Goal: Task Accomplishment & Management: Manage account settings

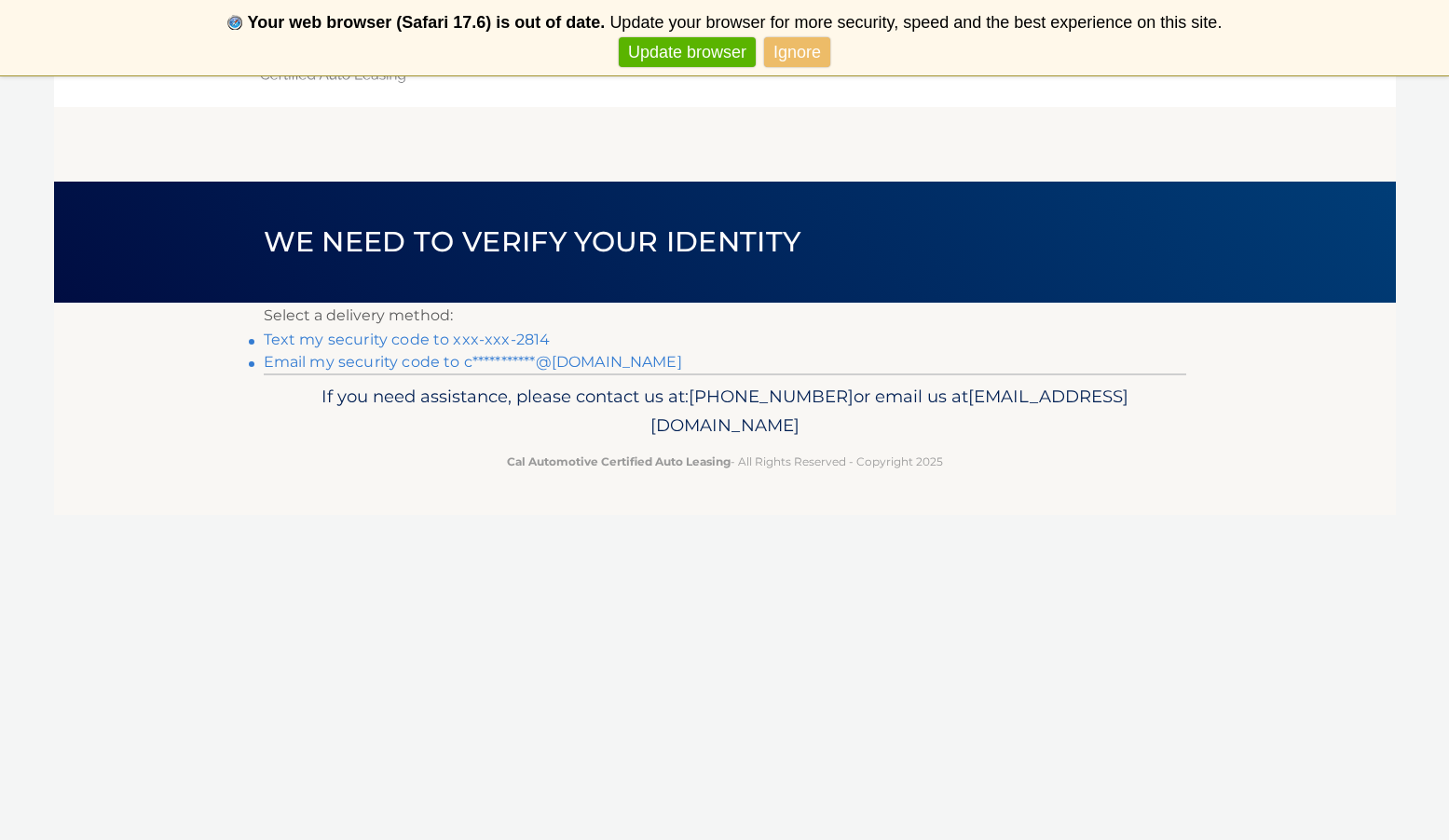
click at [422, 341] on link "Text my security code to xxx-xxx-2814" at bounding box center [407, 339] width 287 height 18
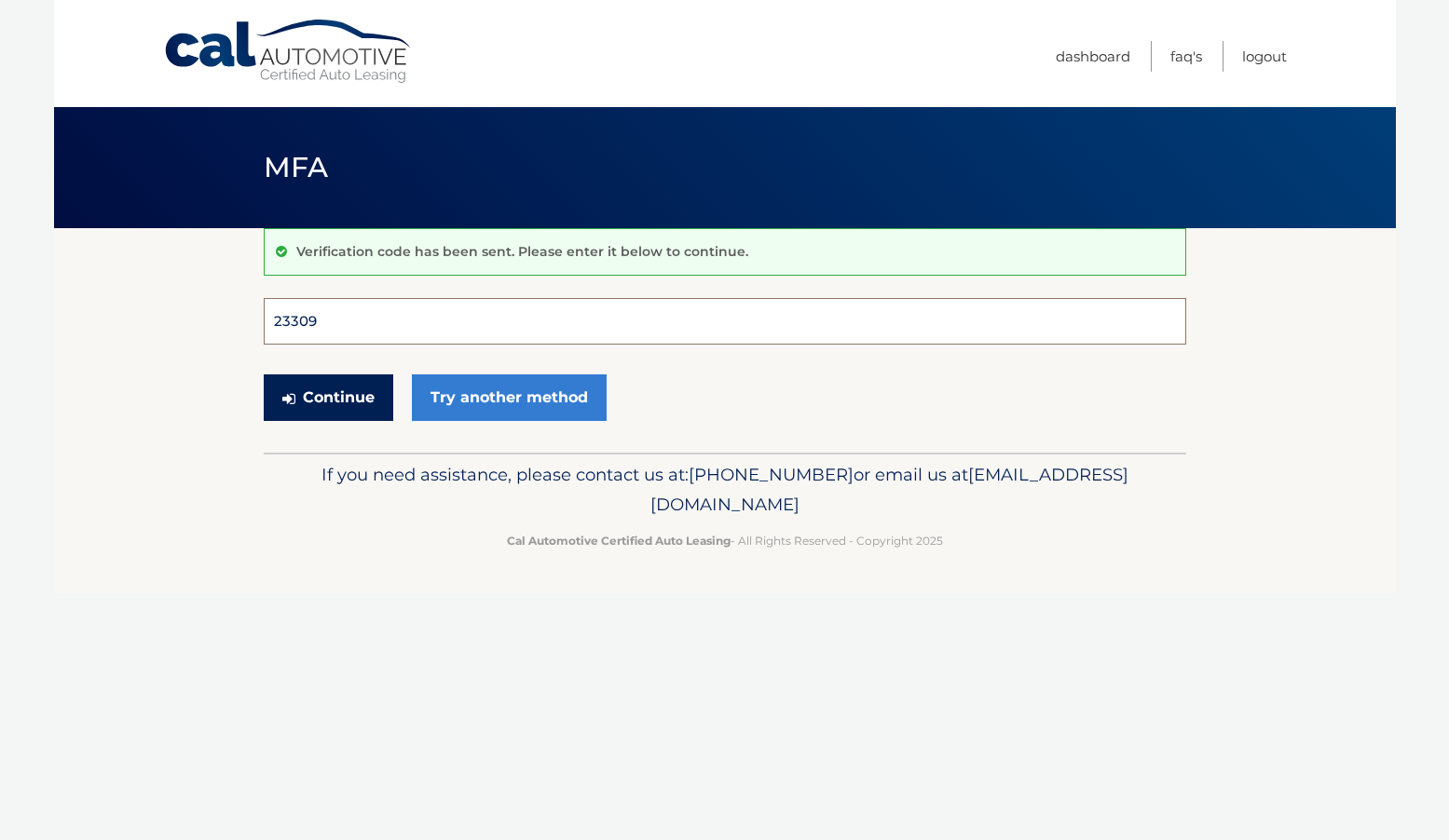
type input "233099"
click at [327, 397] on button "Continue" at bounding box center [328, 398] width 130 height 47
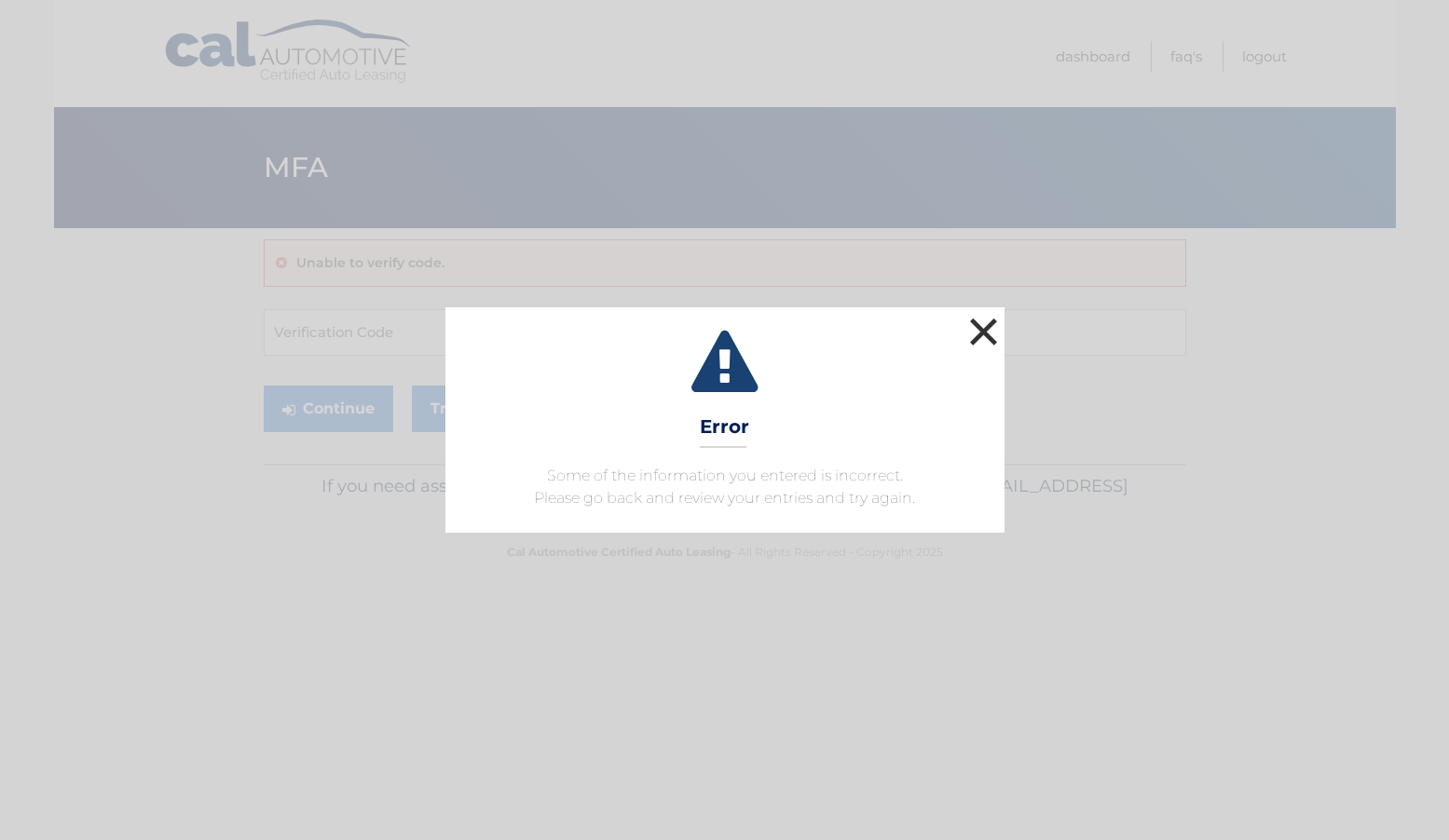
click at [986, 331] on button "×" at bounding box center [984, 332] width 38 height 38
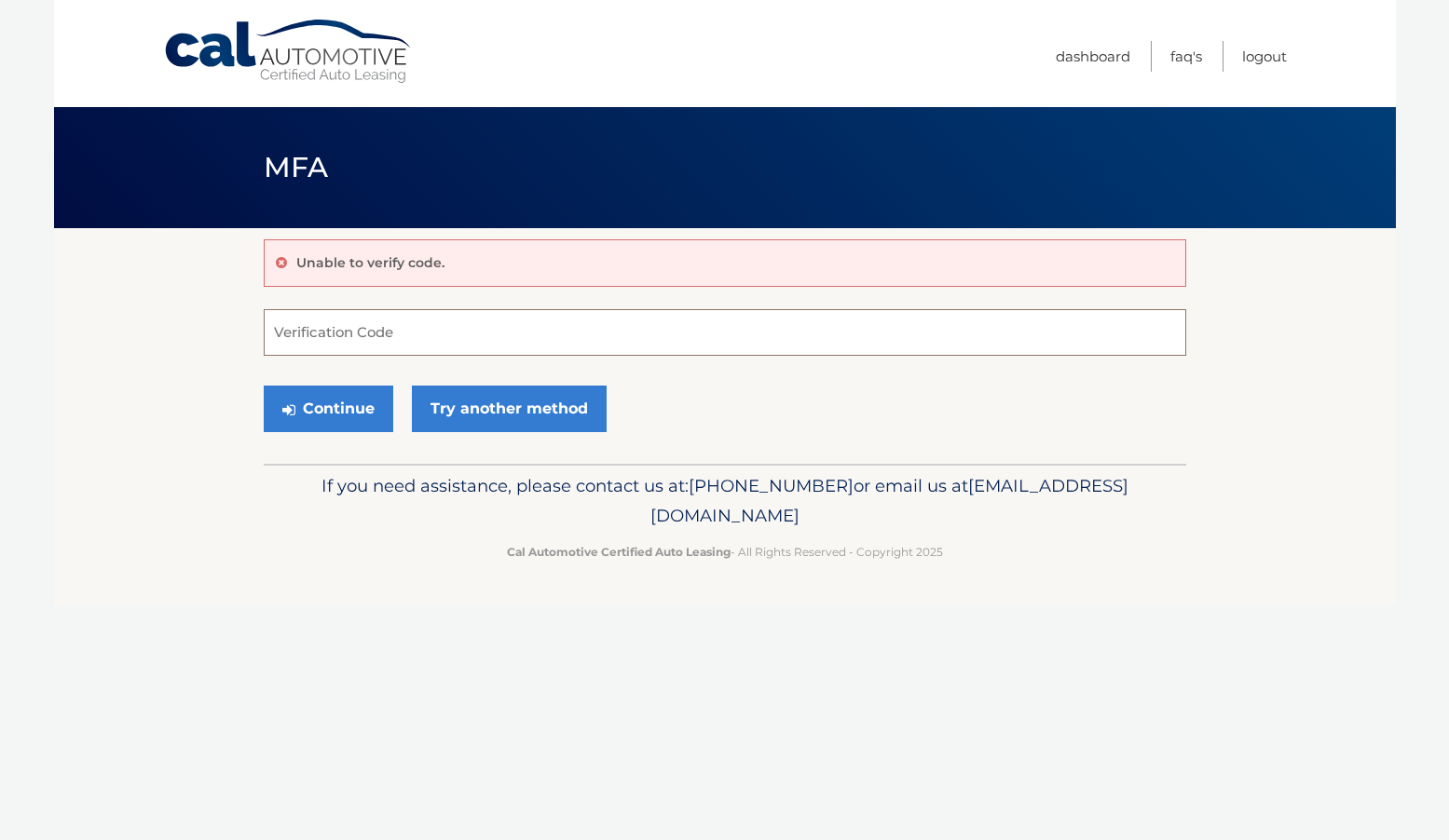
click at [309, 336] on input "Verification Code" at bounding box center [725, 332] width 922 height 47
type input "233099"
click at [314, 406] on button "Continue" at bounding box center [328, 409] width 130 height 47
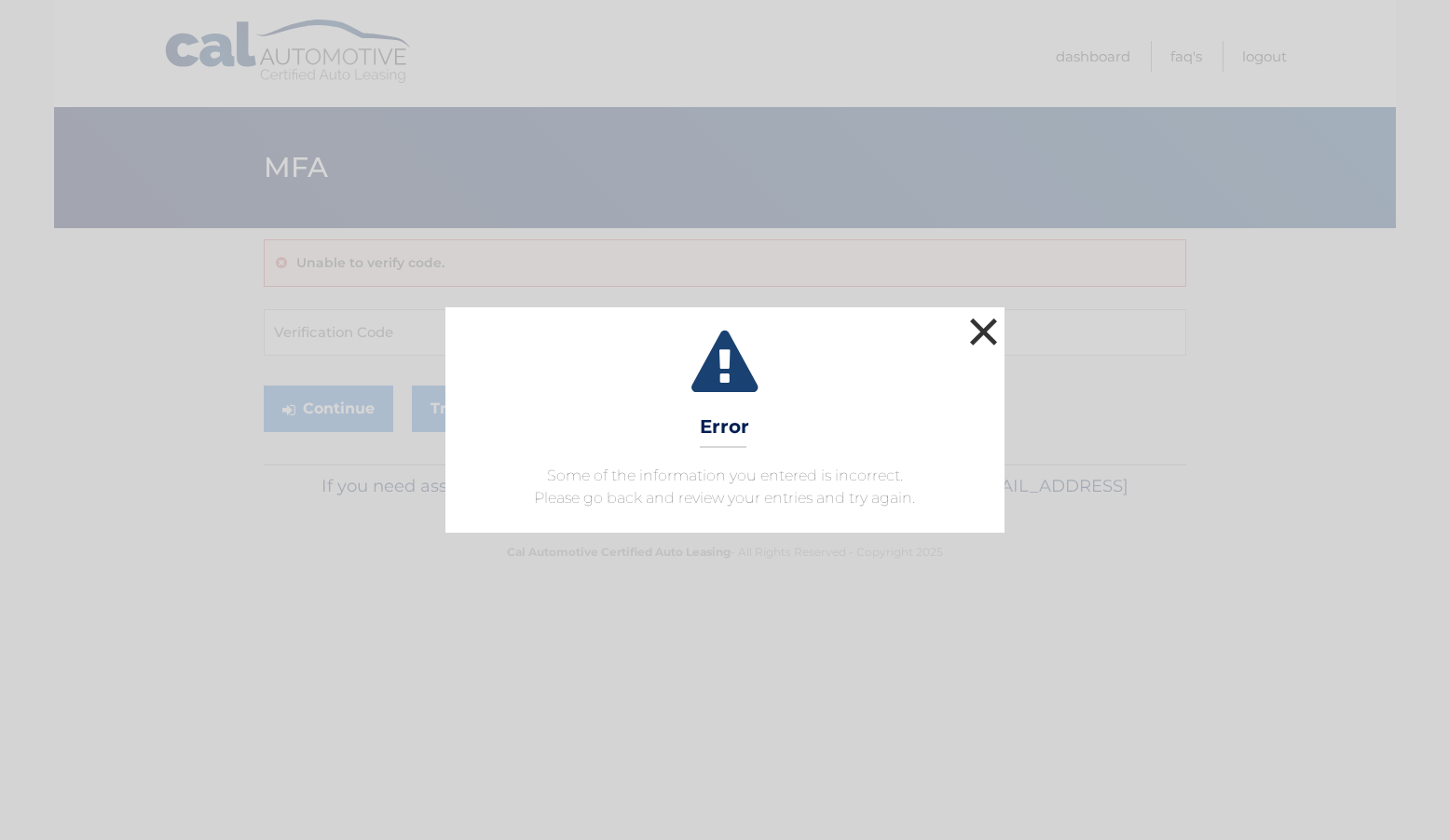
click at [984, 323] on button "×" at bounding box center [984, 332] width 38 height 38
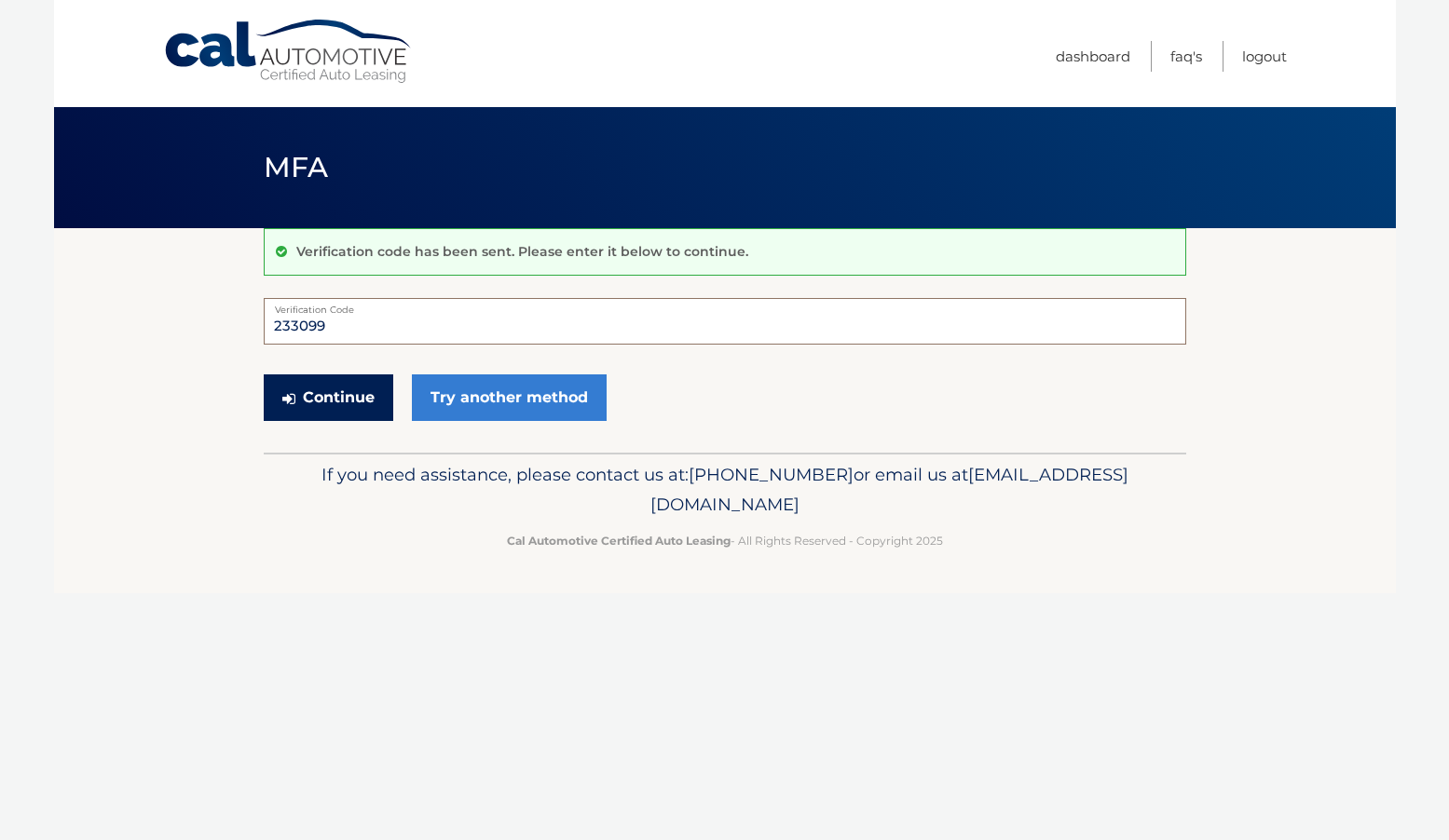
type input "233099"
click at [325, 403] on button "Continue" at bounding box center [328, 398] width 130 height 47
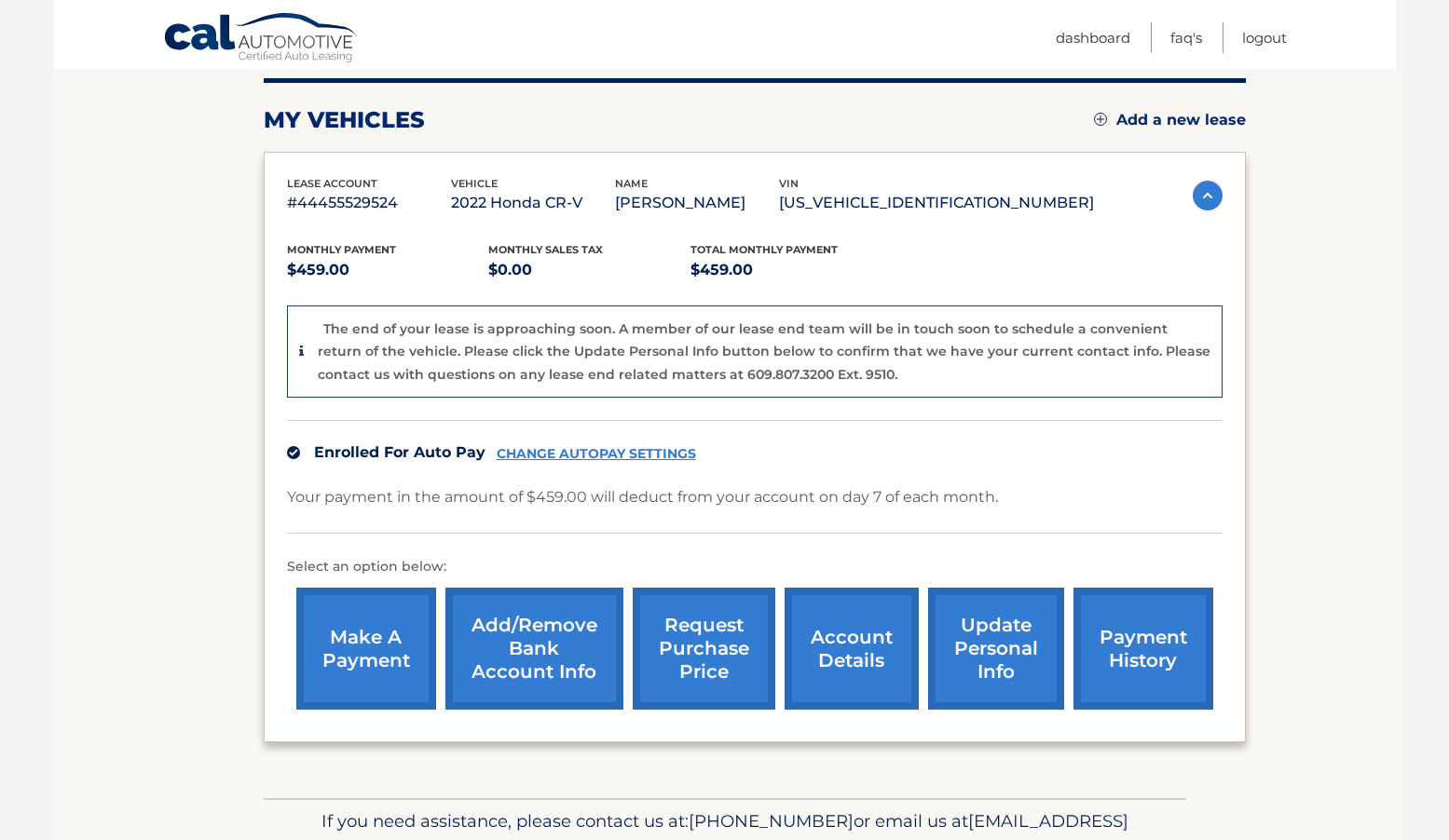
scroll to position [239, 0]
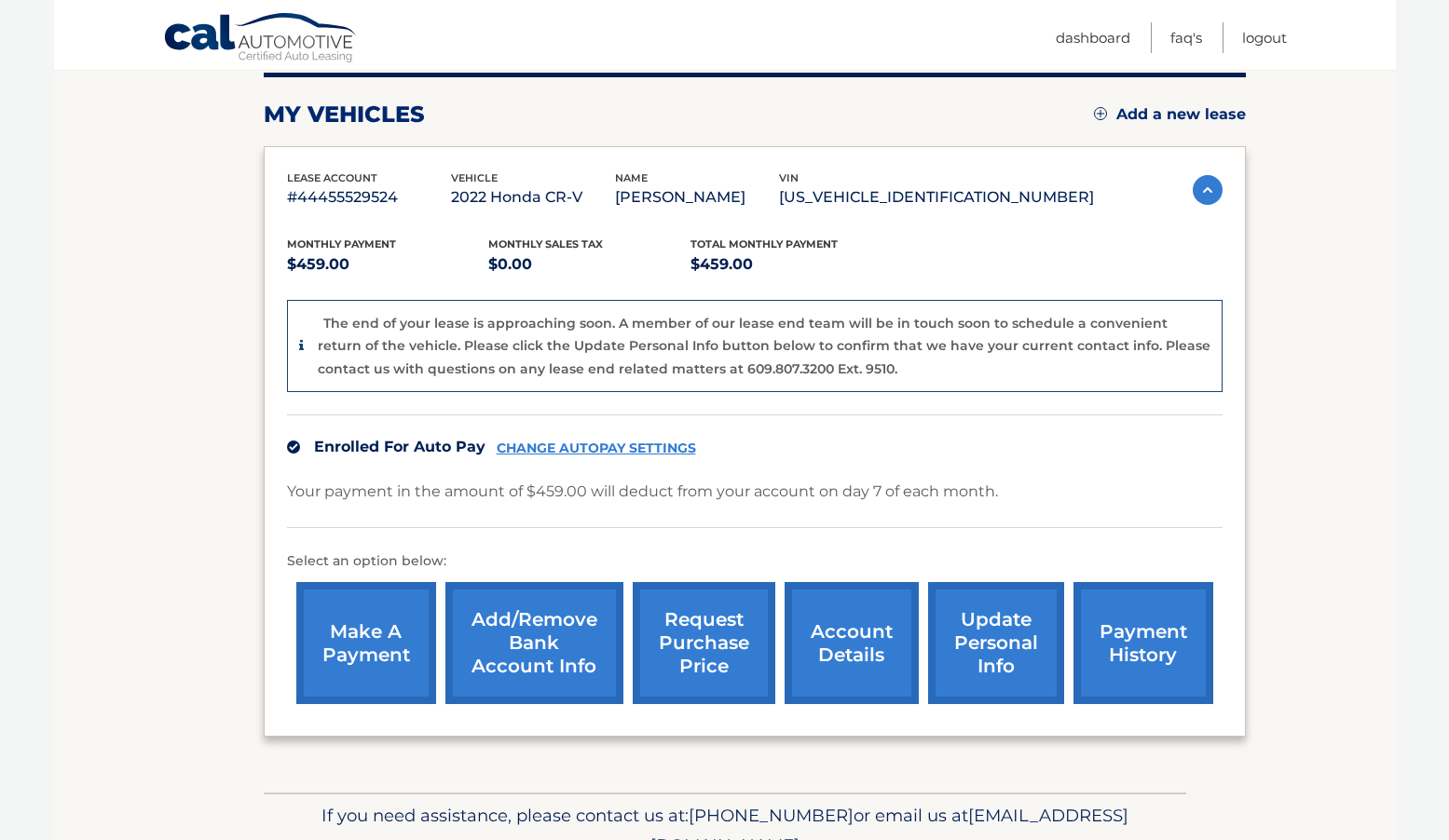
click at [728, 627] on link "request purchase price" at bounding box center [704, 643] width 143 height 122
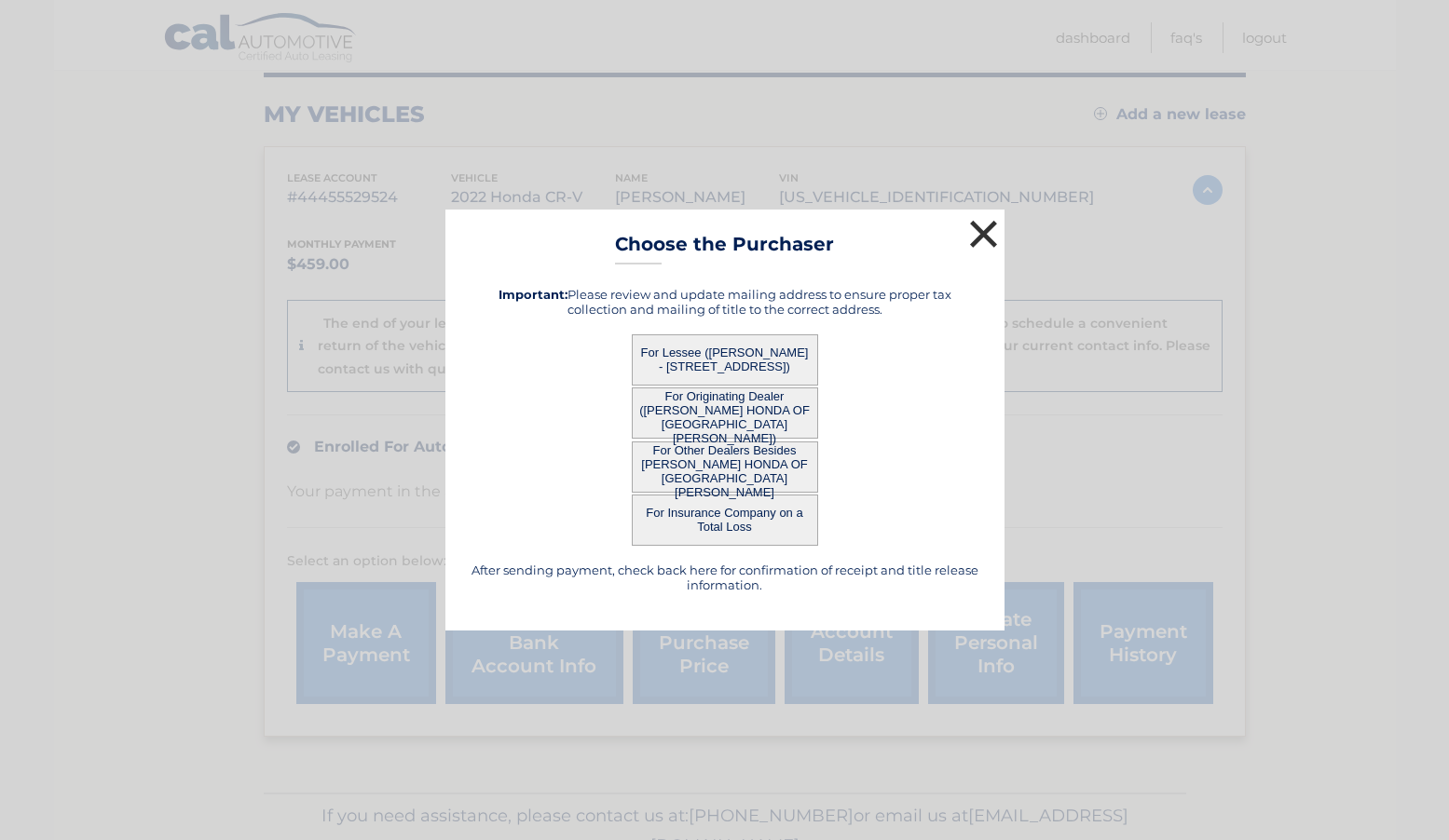
click at [982, 231] on button "×" at bounding box center [984, 234] width 38 height 38
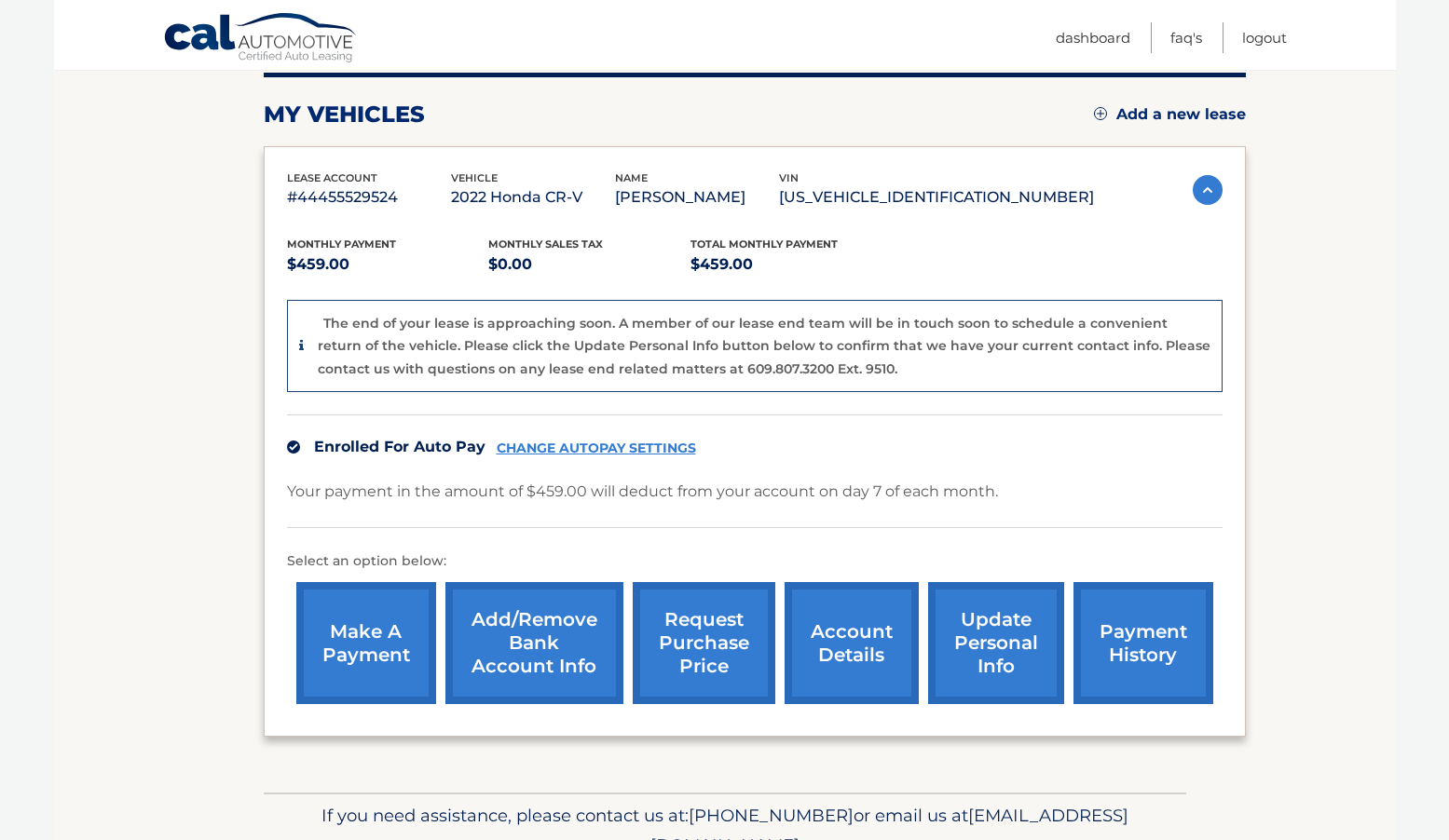
click at [994, 634] on link "update personal info" at bounding box center [995, 643] width 136 height 122
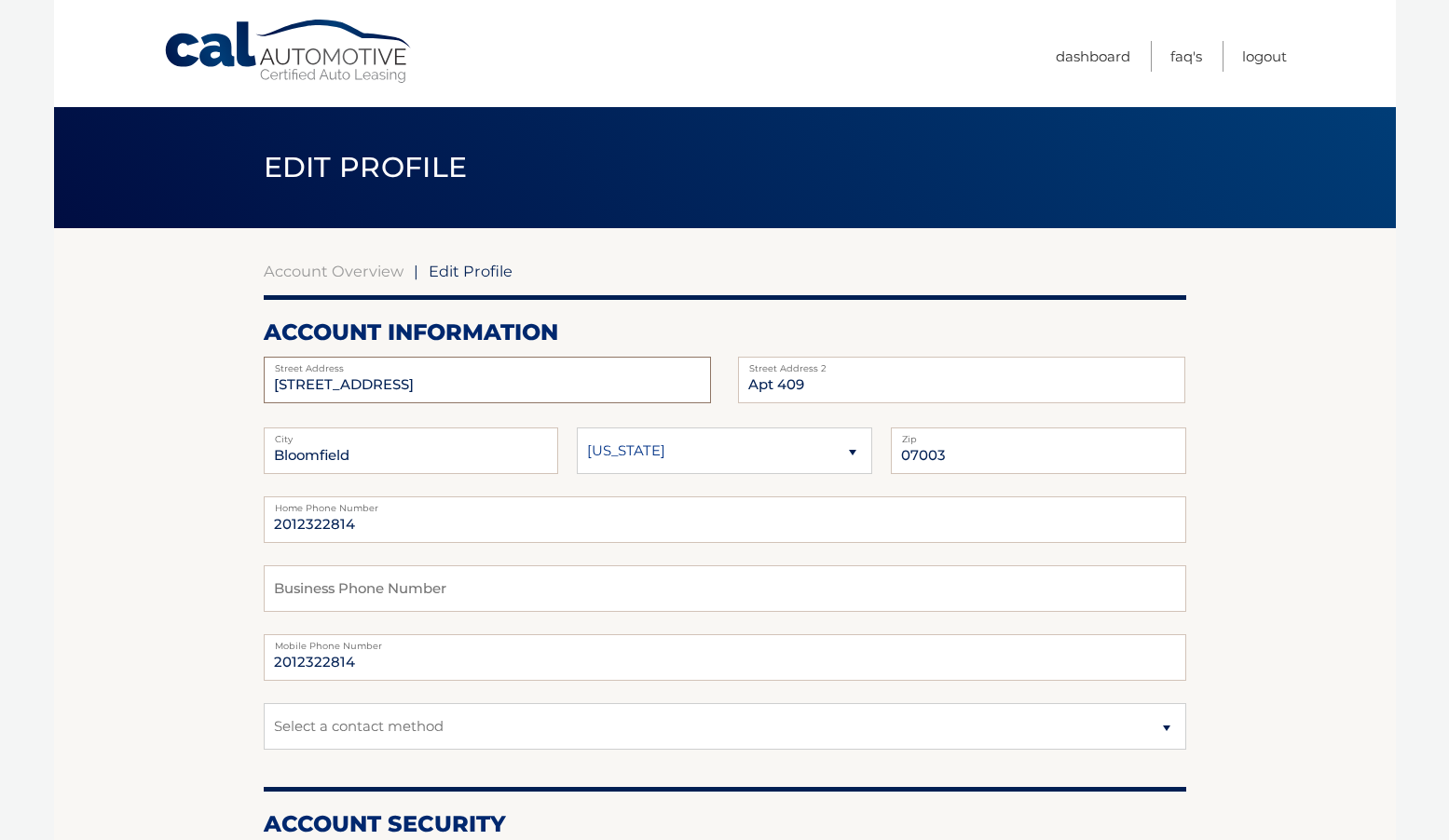
drag, startPoint x: 387, startPoint y: 390, endPoint x: 254, endPoint y: 376, distance: 133.7
type input "33 Davey Drive"
type input "West Orange"
type input "07052"
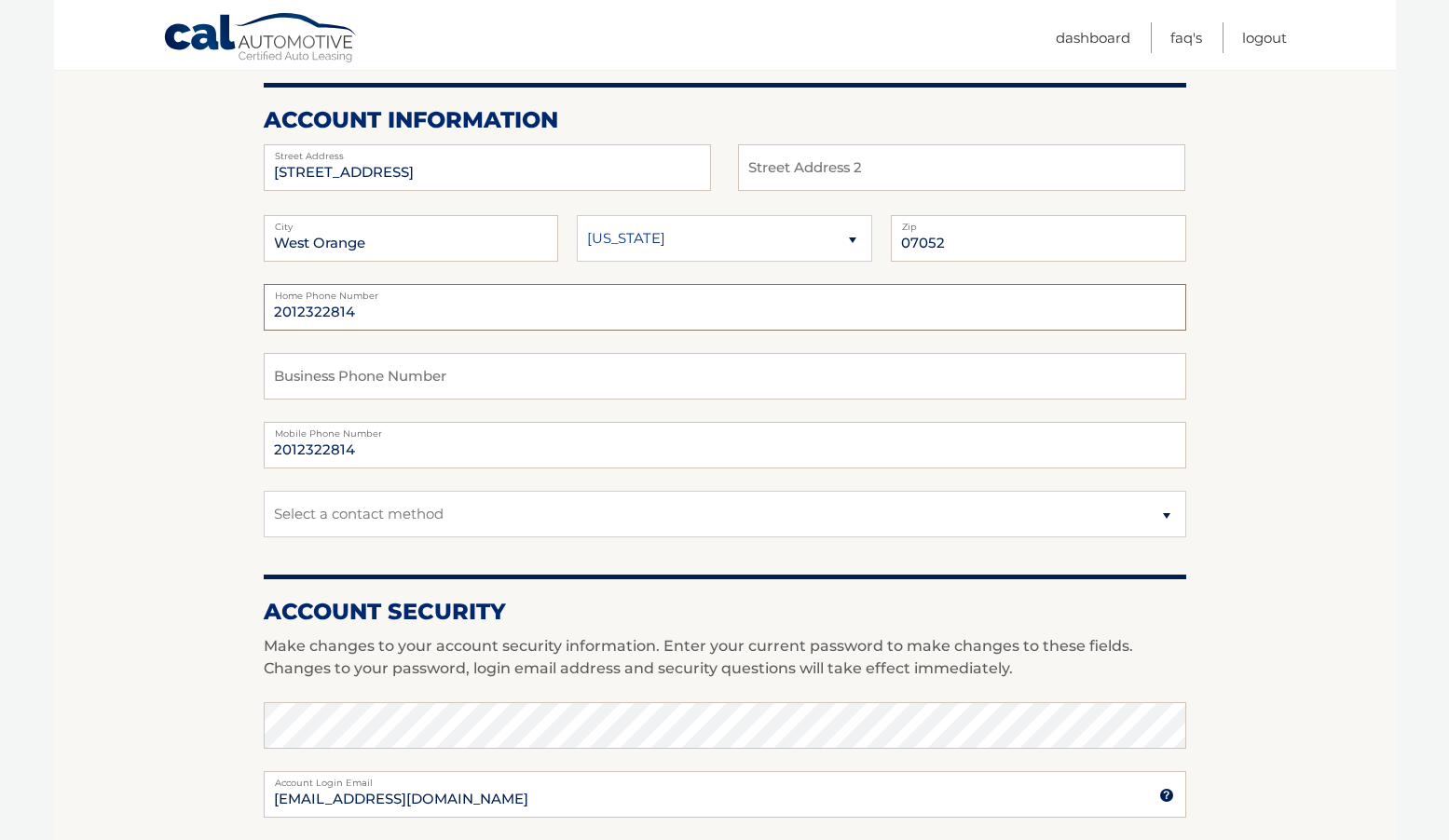
scroll to position [219, 0]
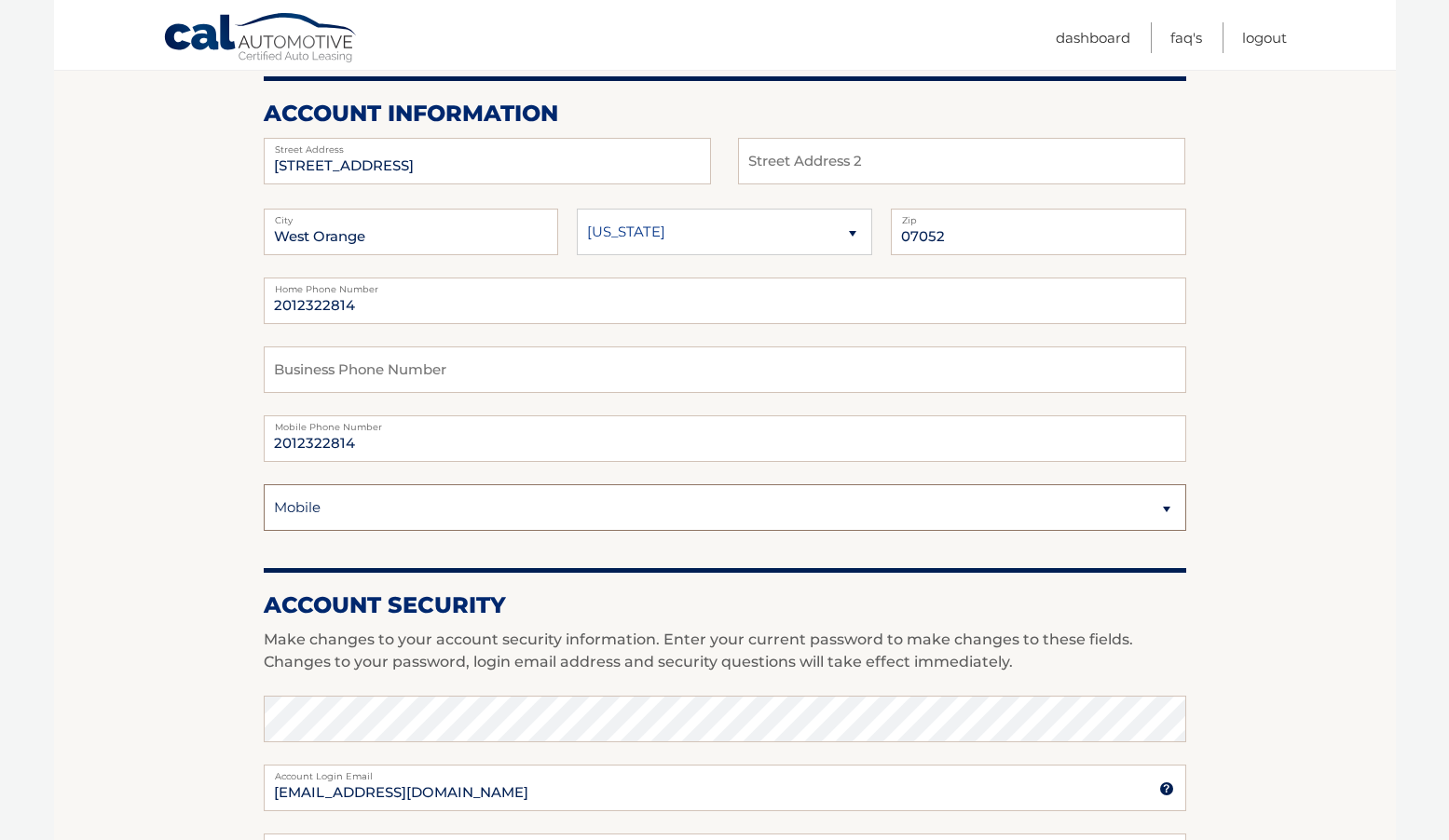
select select "3"
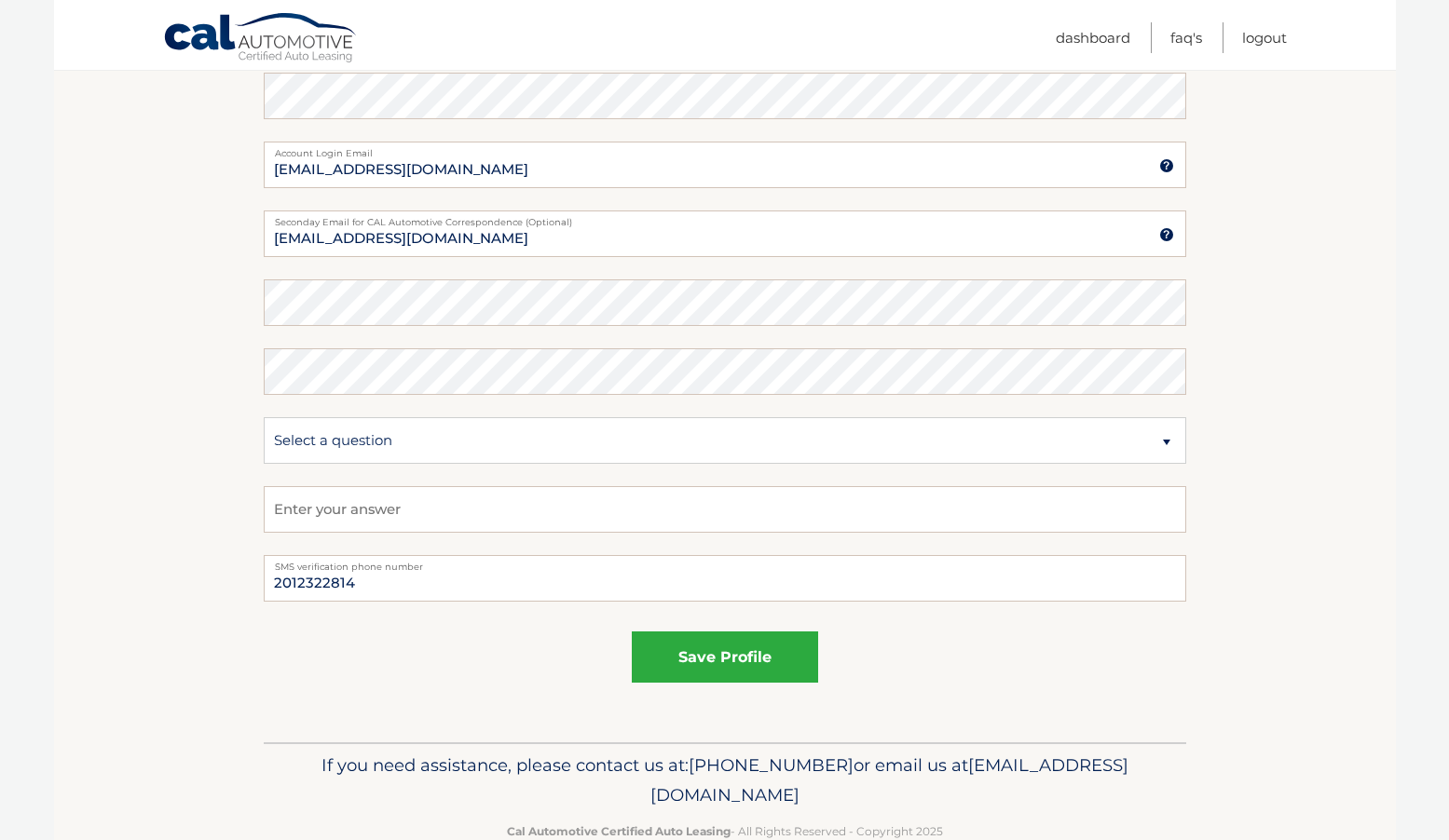
scroll to position [843, 0]
click at [694, 660] on button "save profile" at bounding box center [725, 657] width 186 height 52
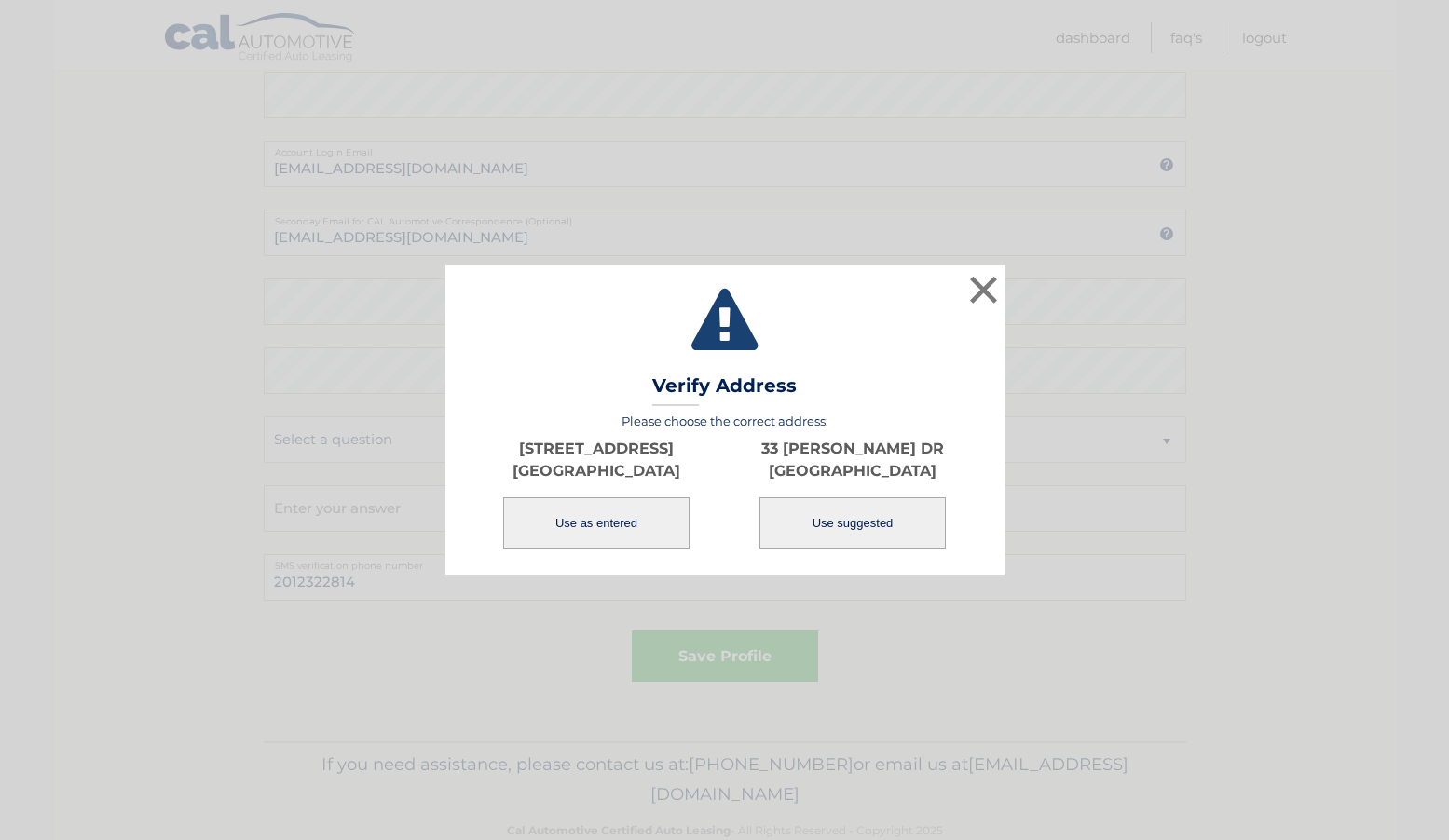
click at [850, 511] on button "Use suggested" at bounding box center [852, 524] width 186 height 52
type input "33 [PERSON_NAME] DR"
type input "WEST ORANGE"
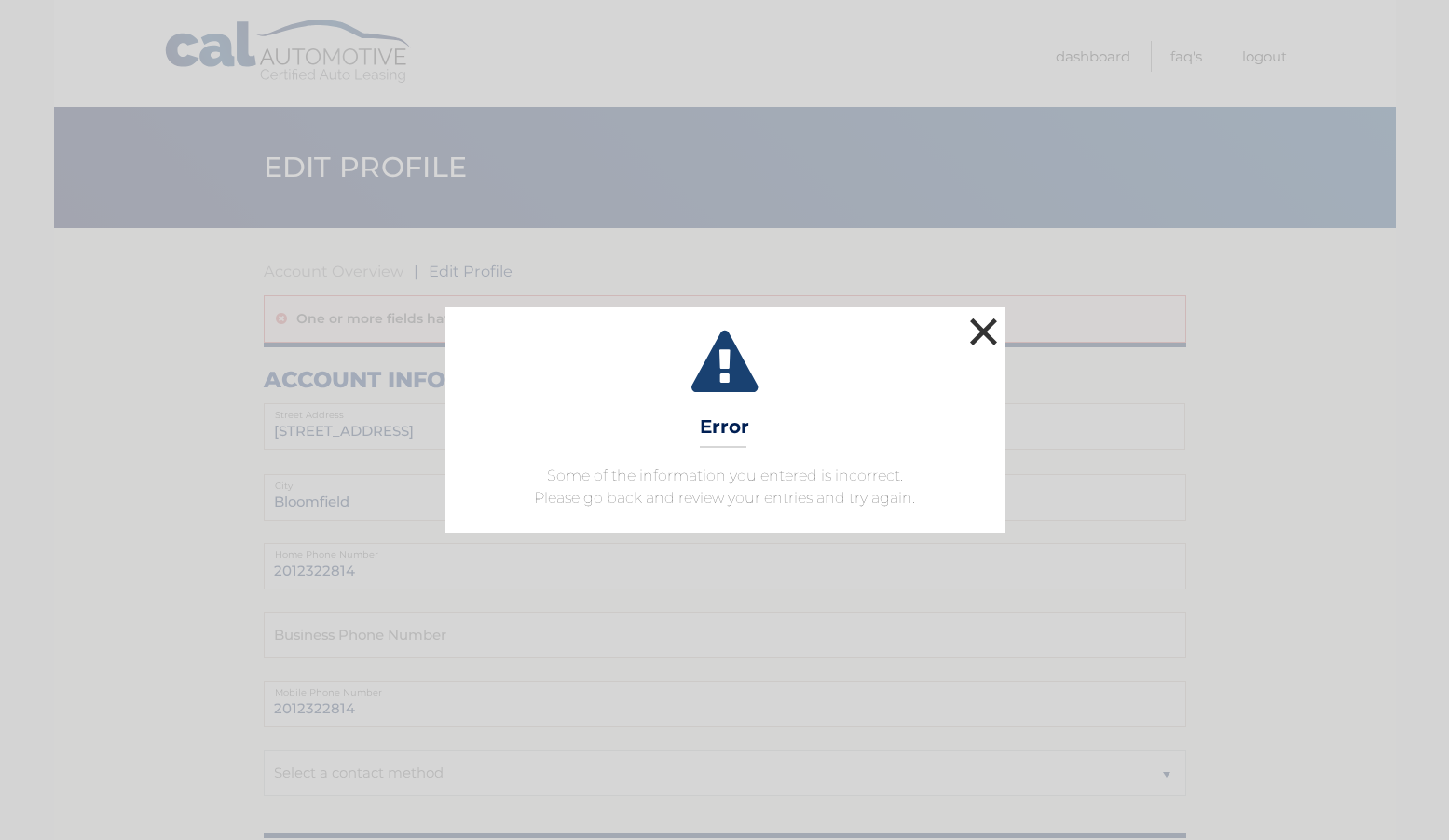
click at [982, 330] on button "×" at bounding box center [984, 332] width 38 height 38
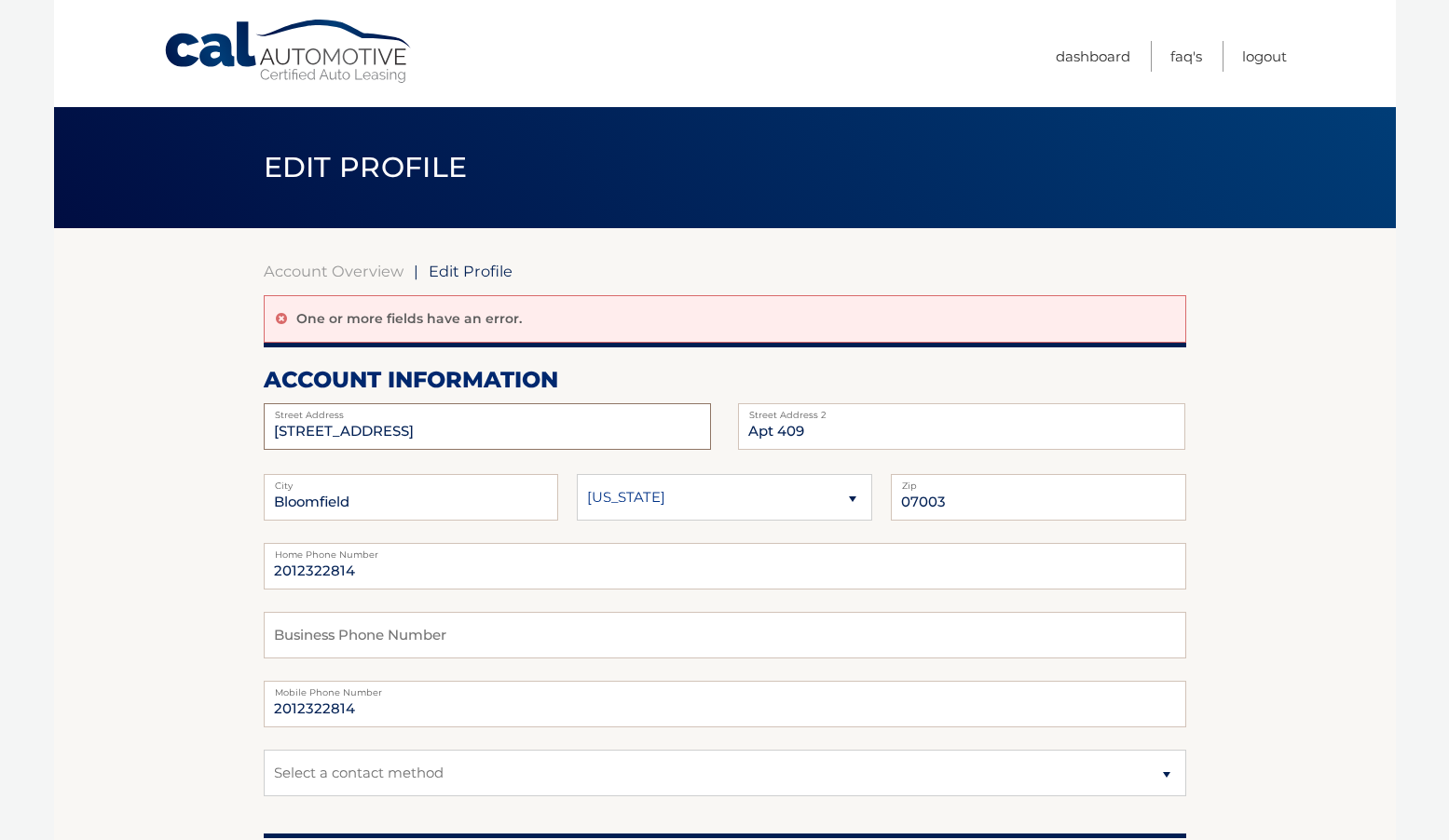
drag, startPoint x: 381, startPoint y: 434, endPoint x: 233, endPoint y: 420, distance: 148.7
type input "[STREET_ADDRESS]"
type input "West Orange"
type input "07052"
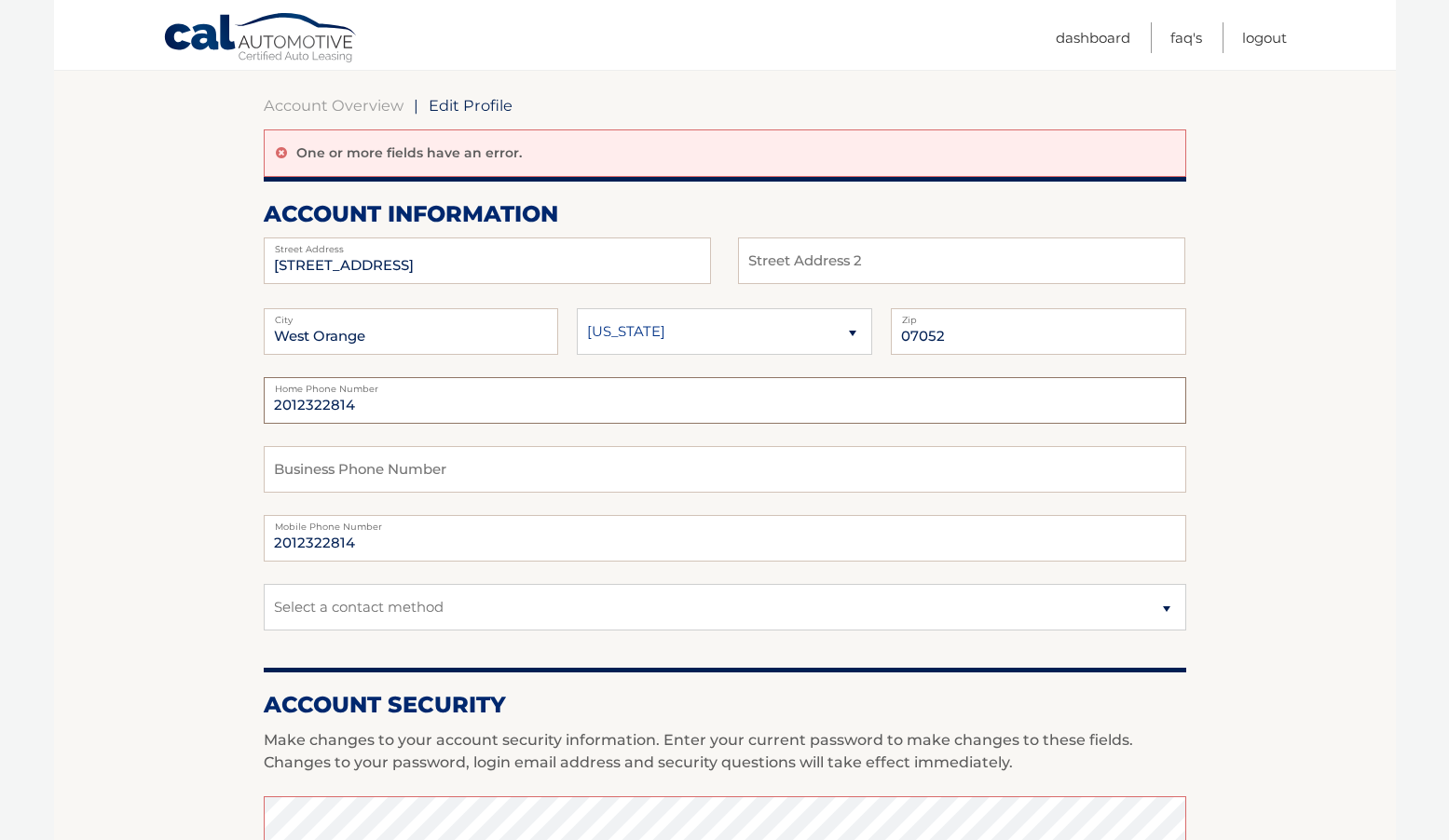
scroll to position [167, 0]
select select "3"
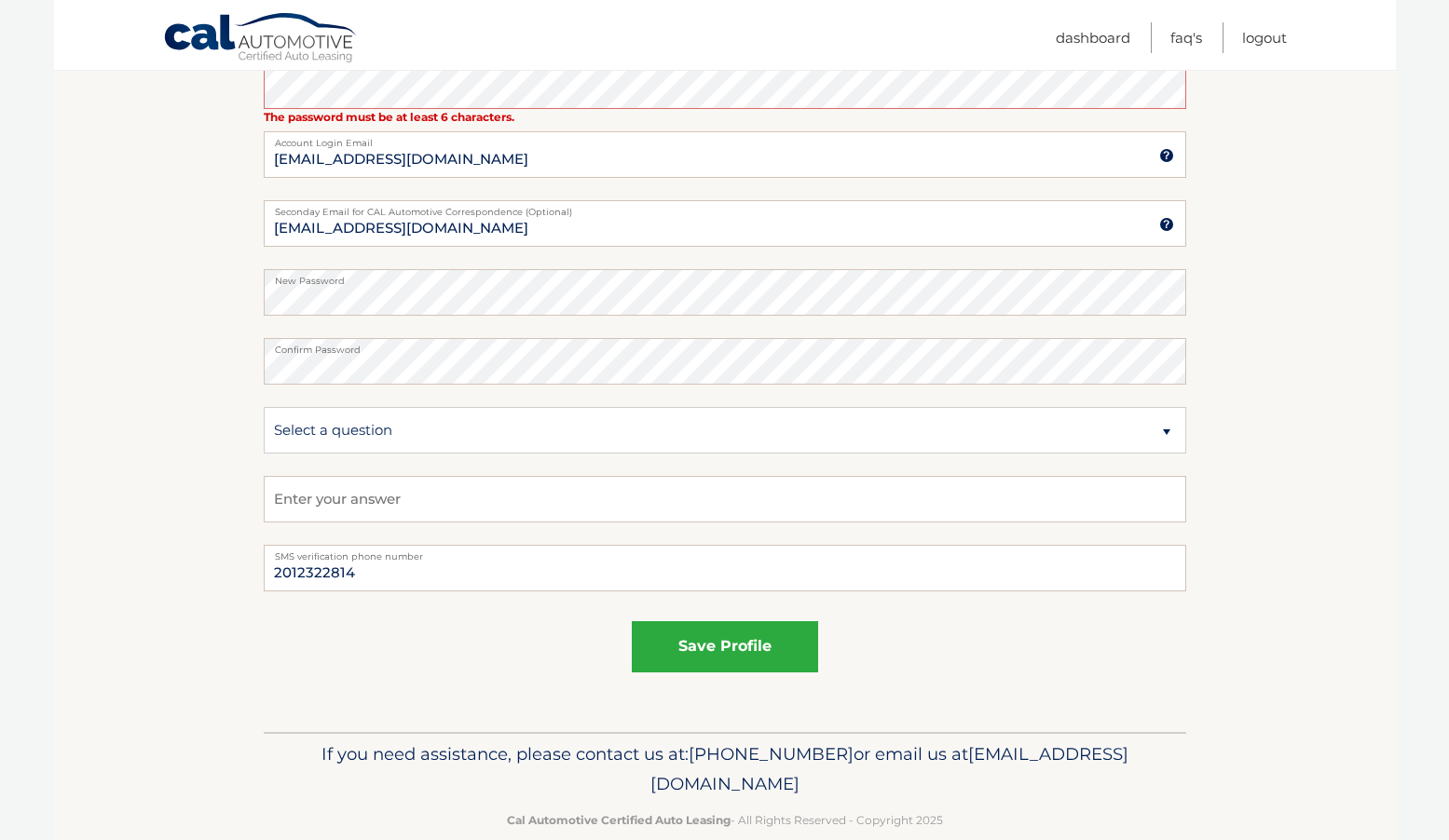
scroll to position [914, 0]
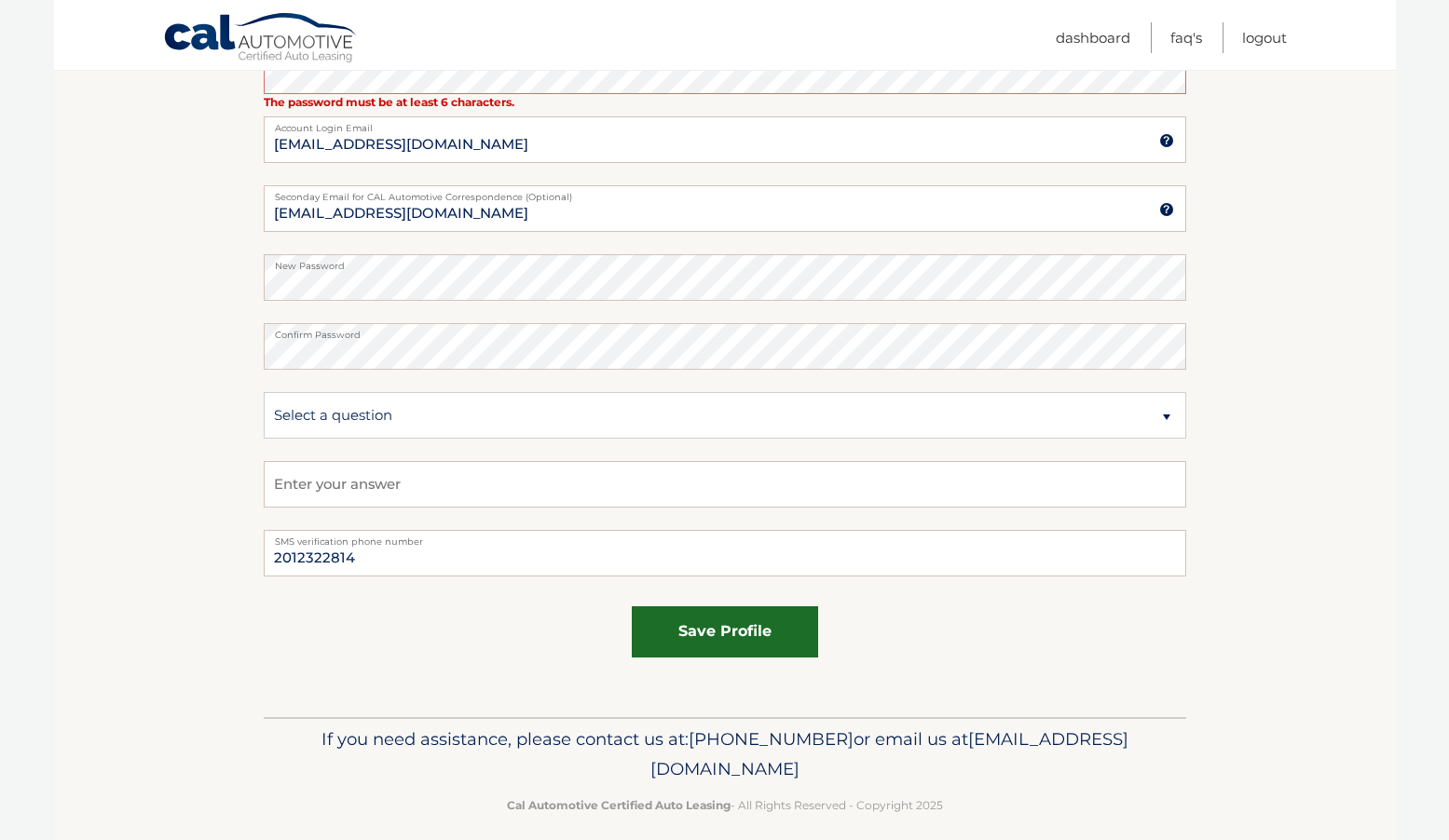
click at [710, 627] on button "save profile" at bounding box center [725, 632] width 186 height 52
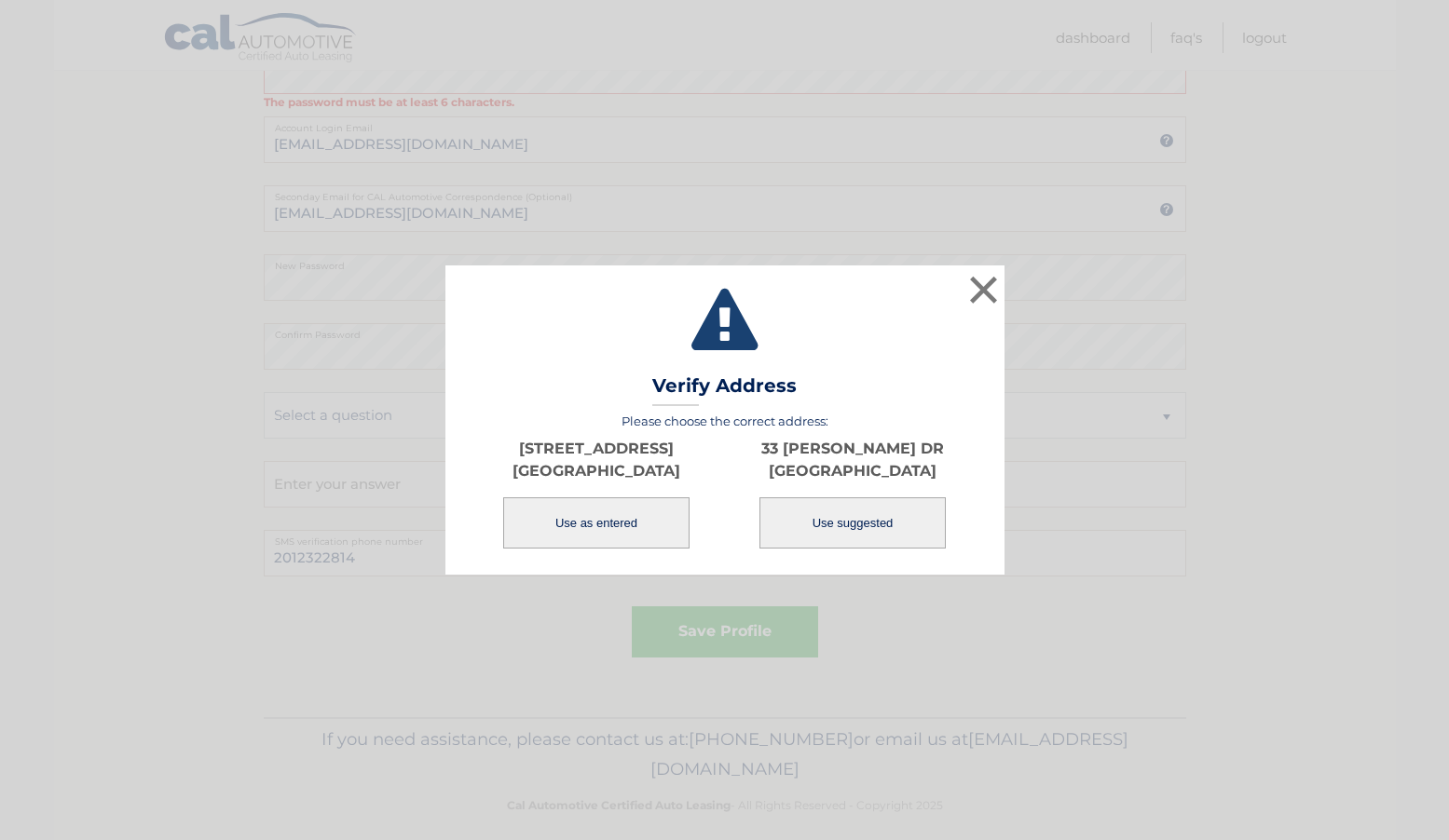
click at [882, 514] on button "Use suggested" at bounding box center [852, 524] width 186 height 52
type input "33 [PERSON_NAME] DR"
type input "WEST ORANGE"
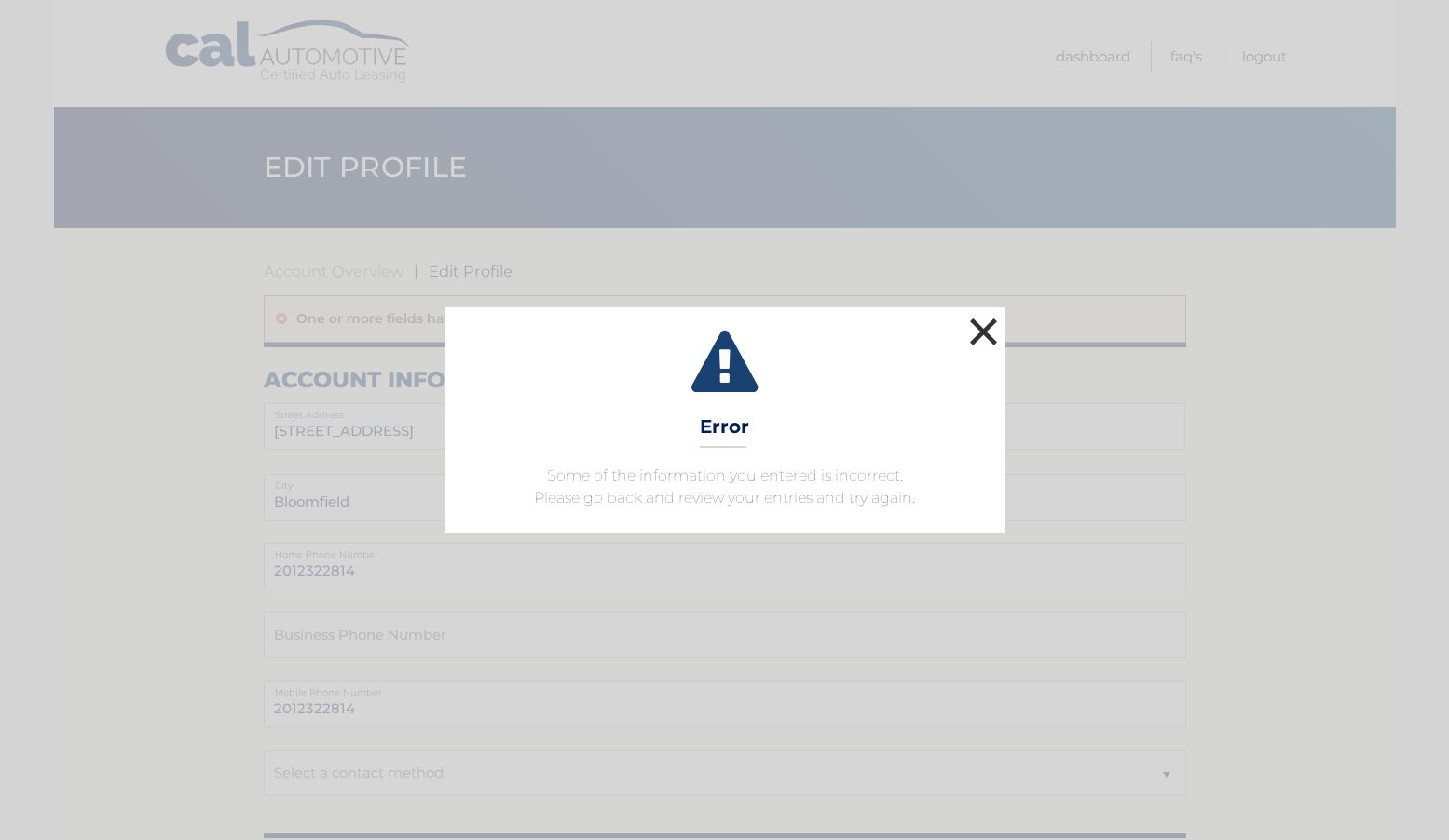
click at [984, 333] on button "×" at bounding box center [984, 332] width 38 height 38
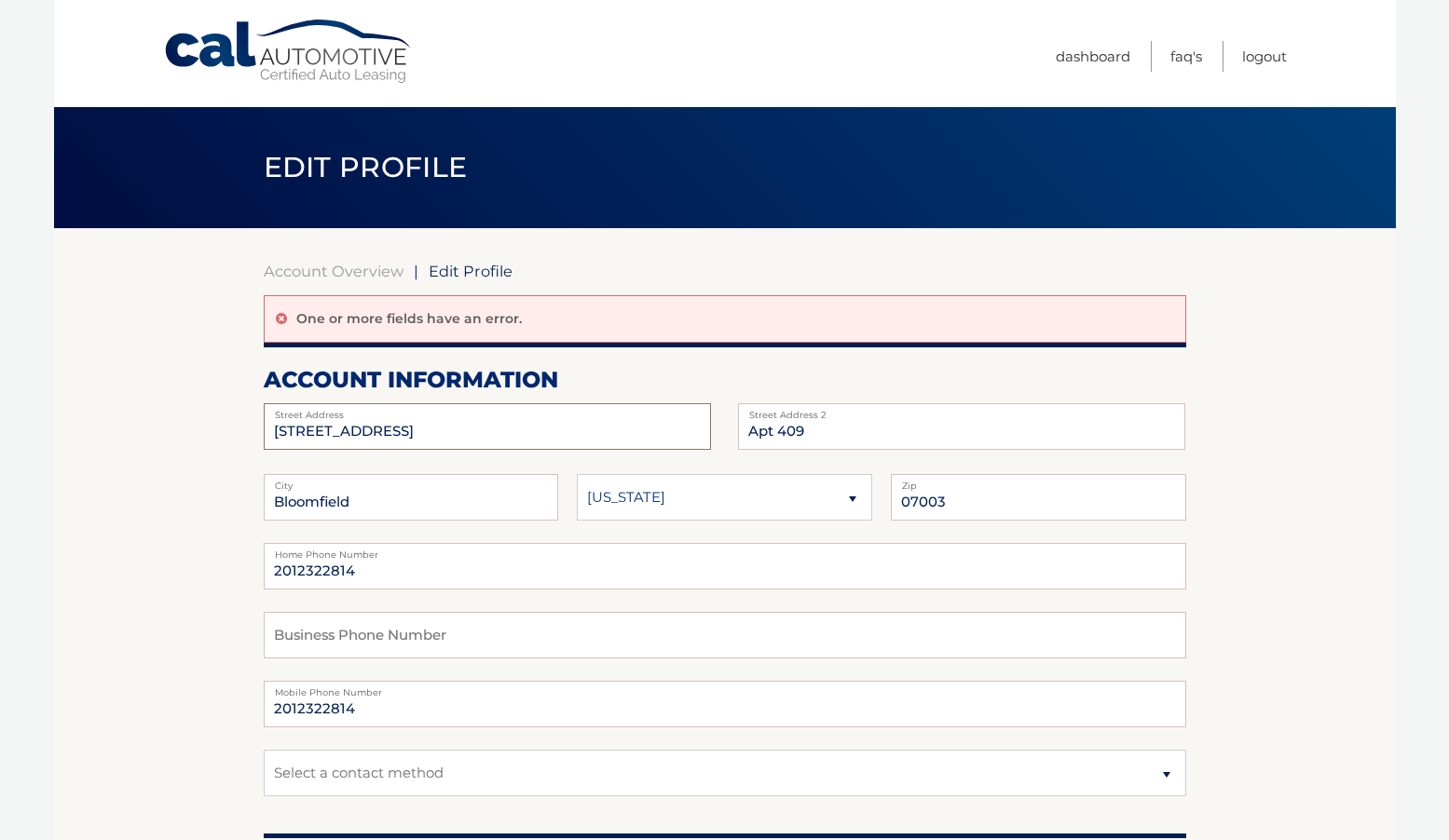
drag, startPoint x: 375, startPoint y: 427, endPoint x: 190, endPoint y: 420, distance: 185.1
type input "[STREET_ADDRESS]"
type input "West Orange"
type input "07052"
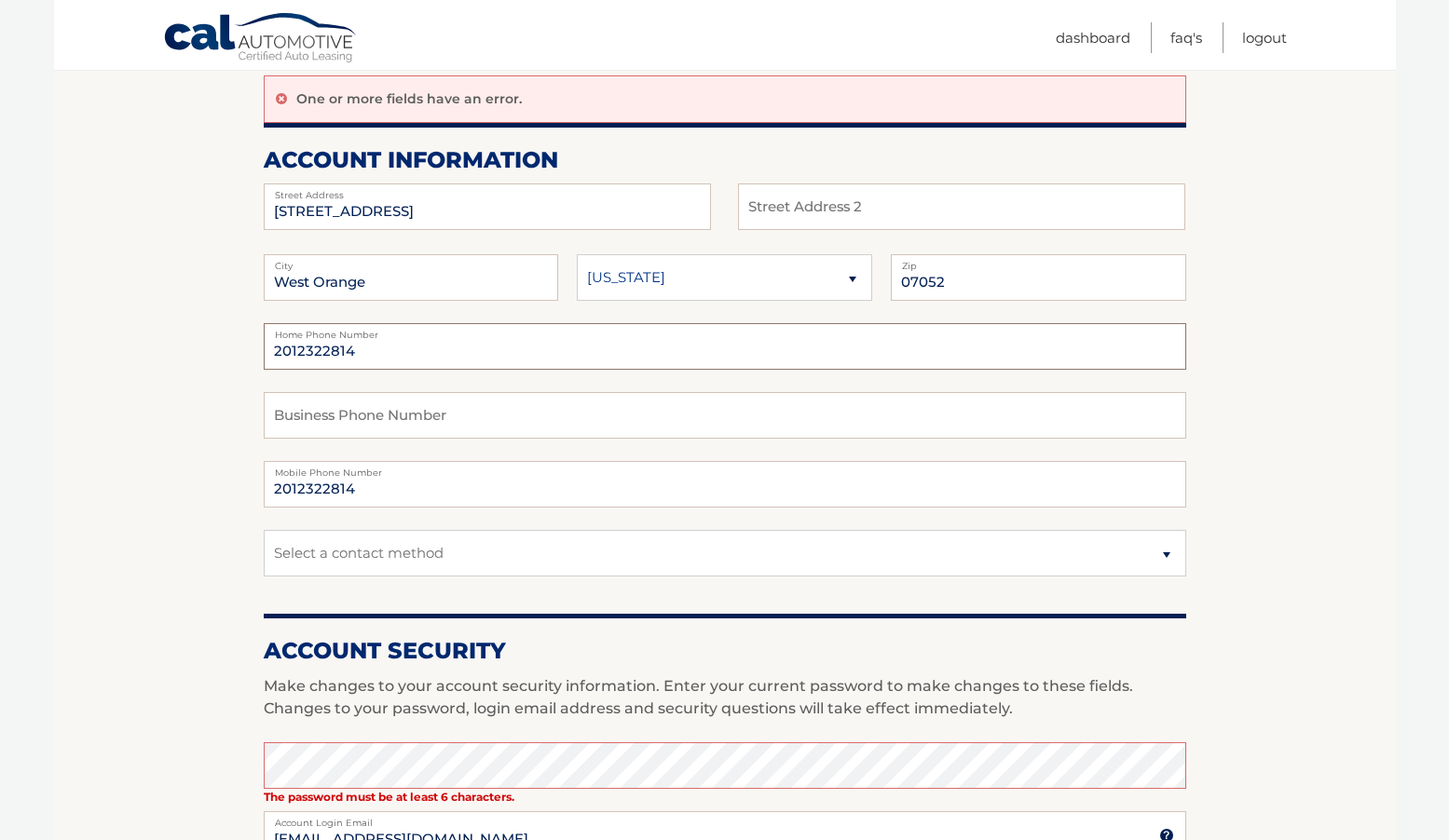
scroll to position [221, 0]
select select "1"
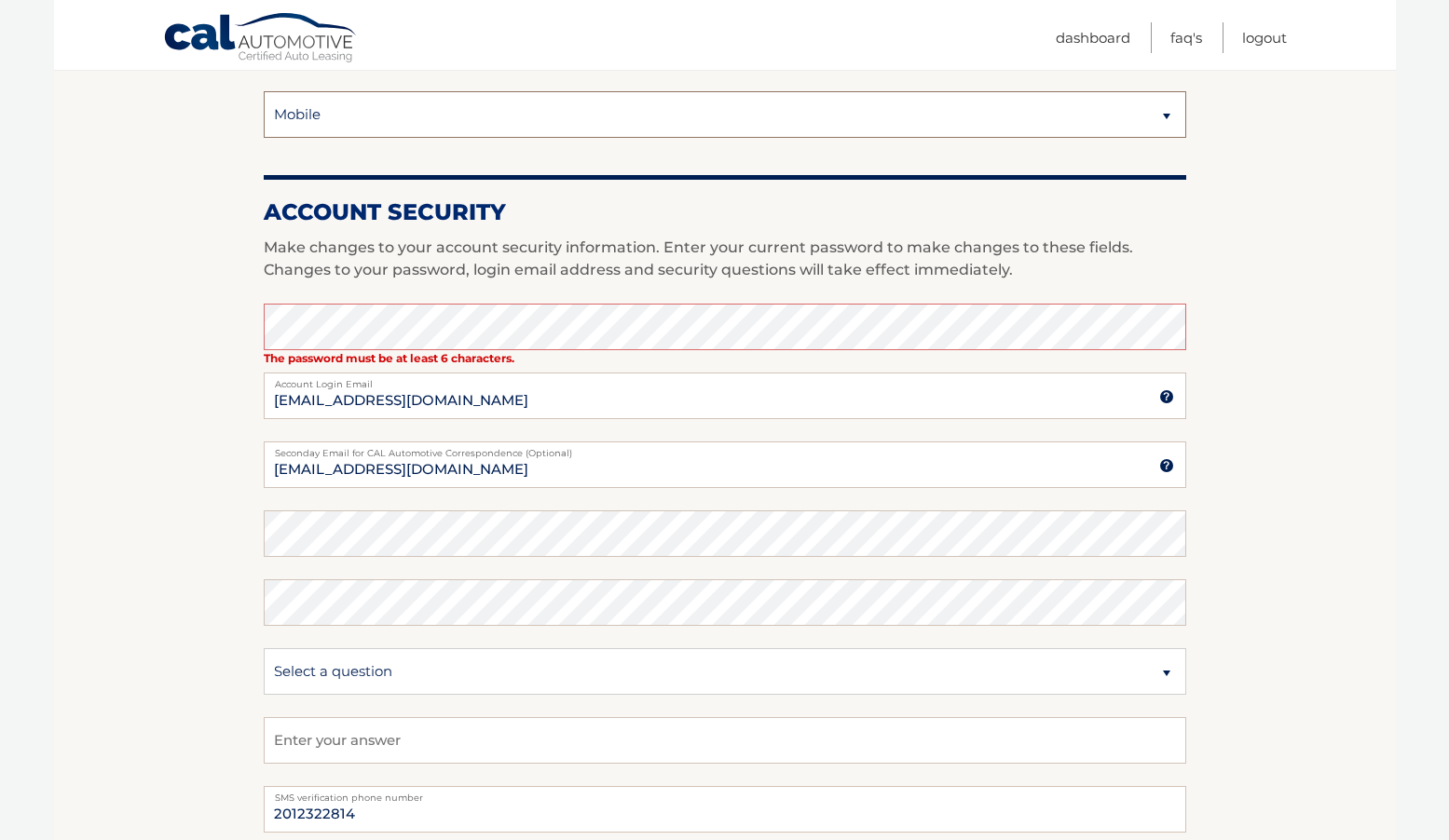
scroll to position [670, 0]
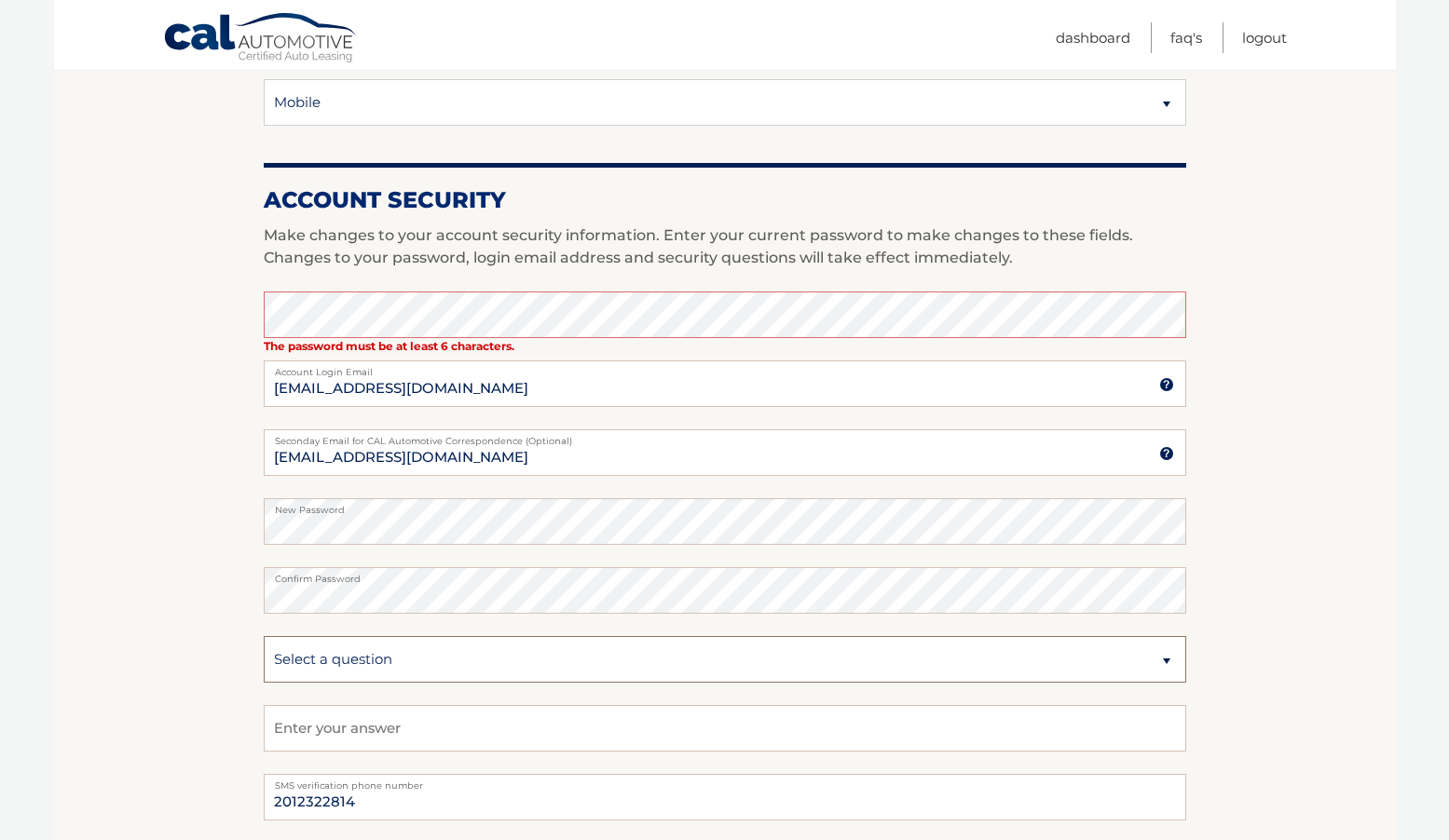
select select "4"
click at [332, 718] on input "text" at bounding box center [725, 728] width 922 height 47
type input "N"
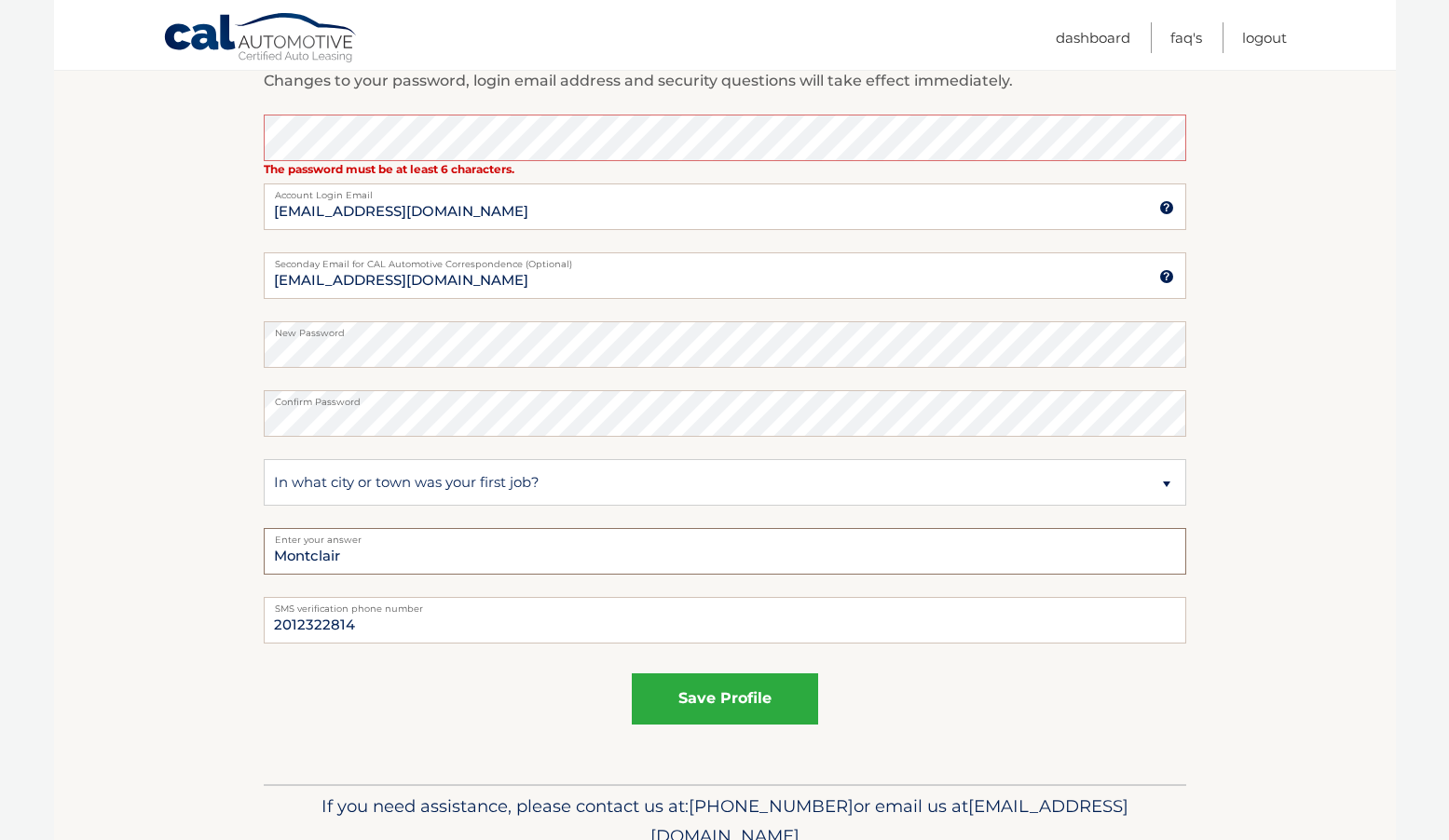
scroll to position [884, 0]
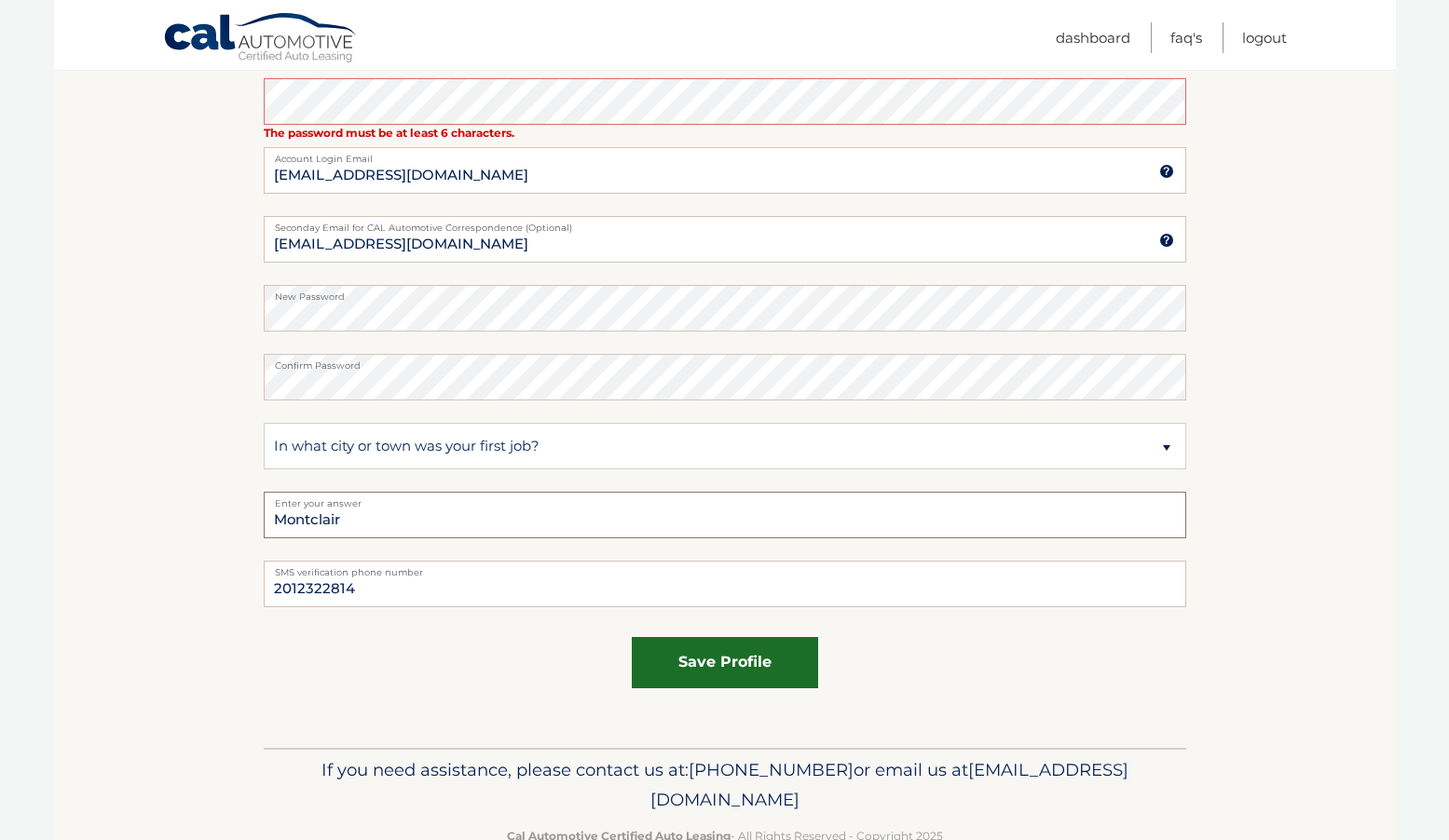
type input "Montclair"
click at [727, 666] on button "save profile" at bounding box center [725, 662] width 186 height 52
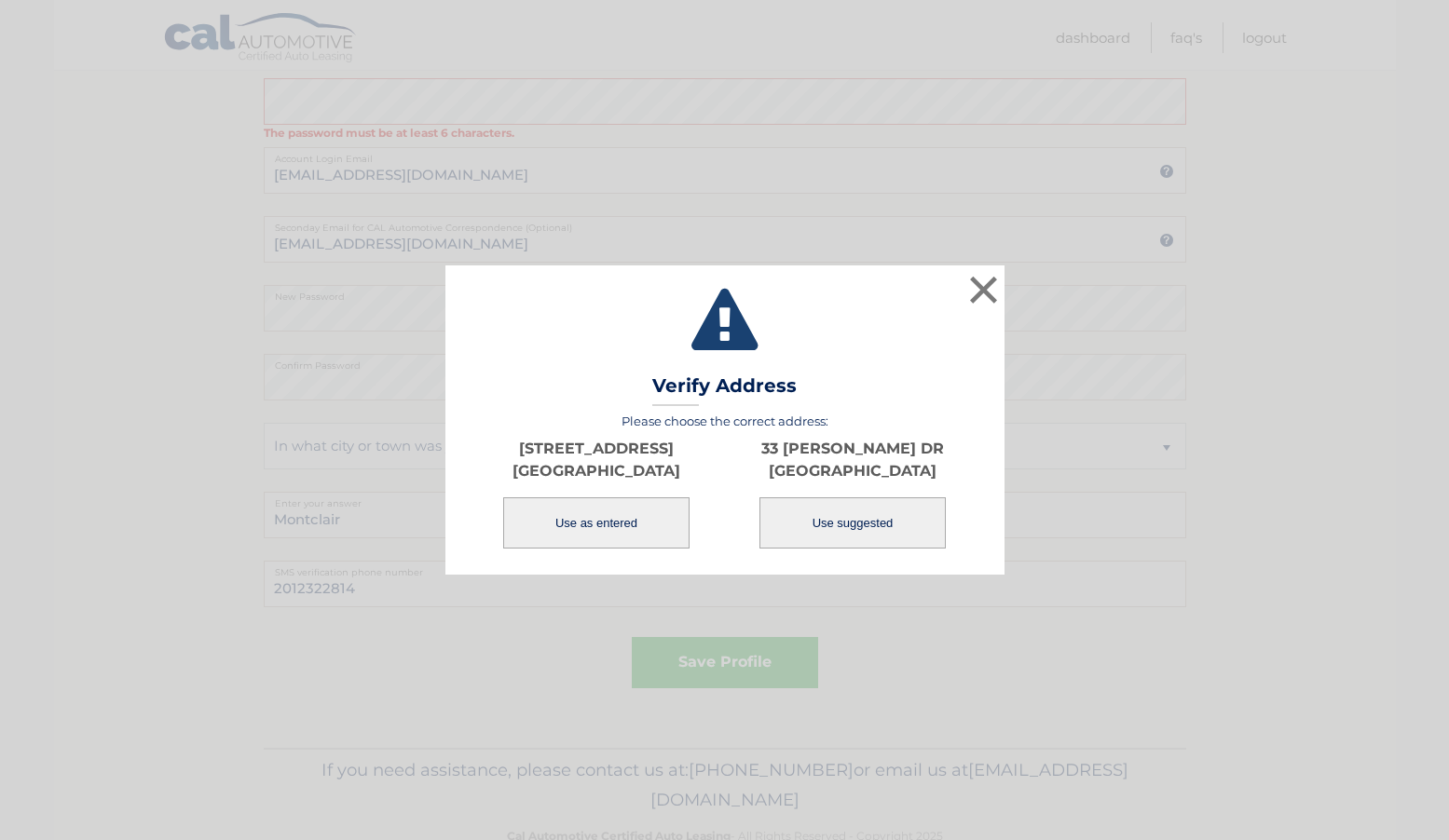
click at [848, 529] on button "Use suggested" at bounding box center [852, 524] width 186 height 52
type input "33 DAVEY DR"
type input "WEST ORANGE"
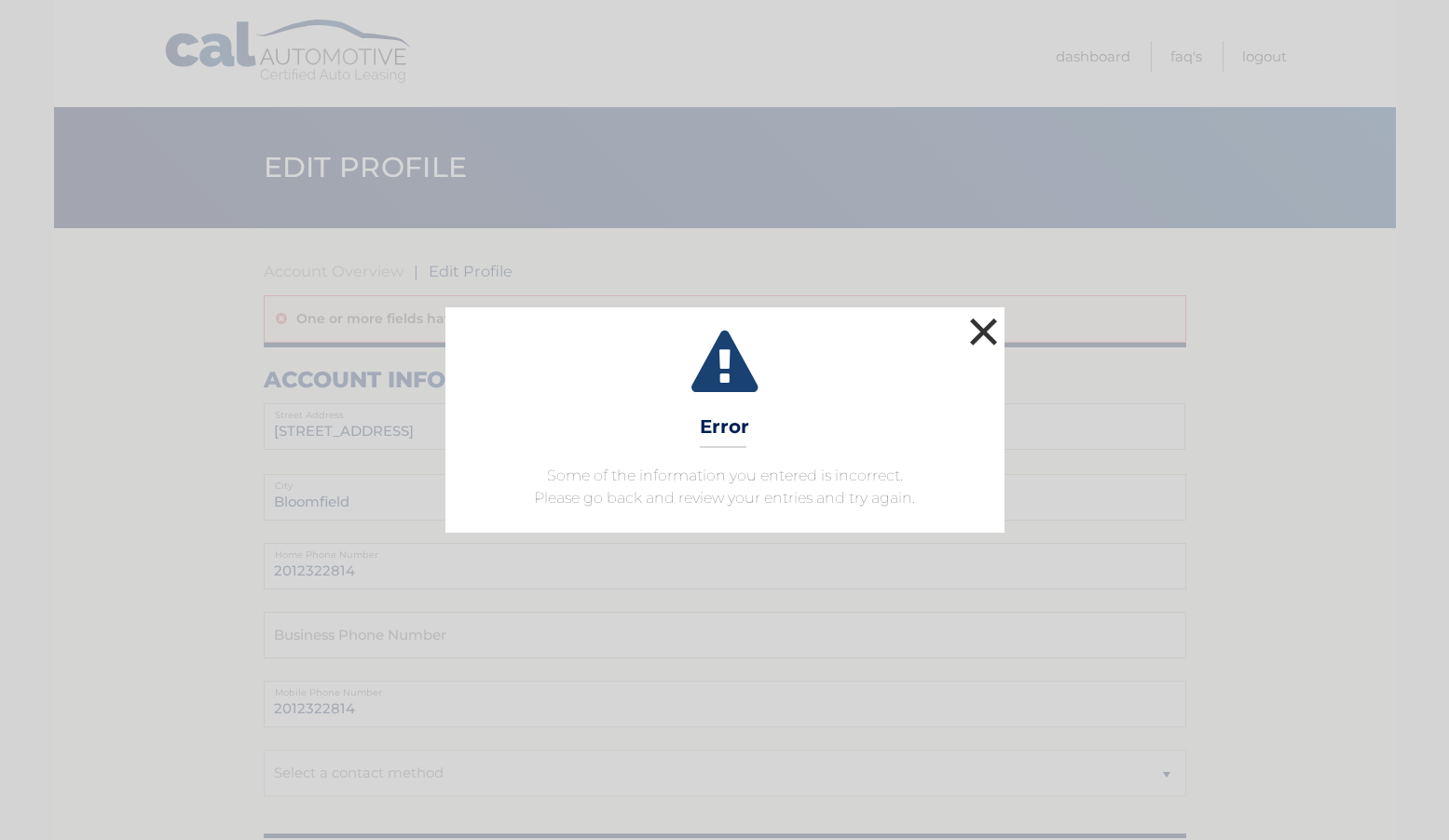
click at [976, 332] on button "×" at bounding box center [984, 332] width 38 height 38
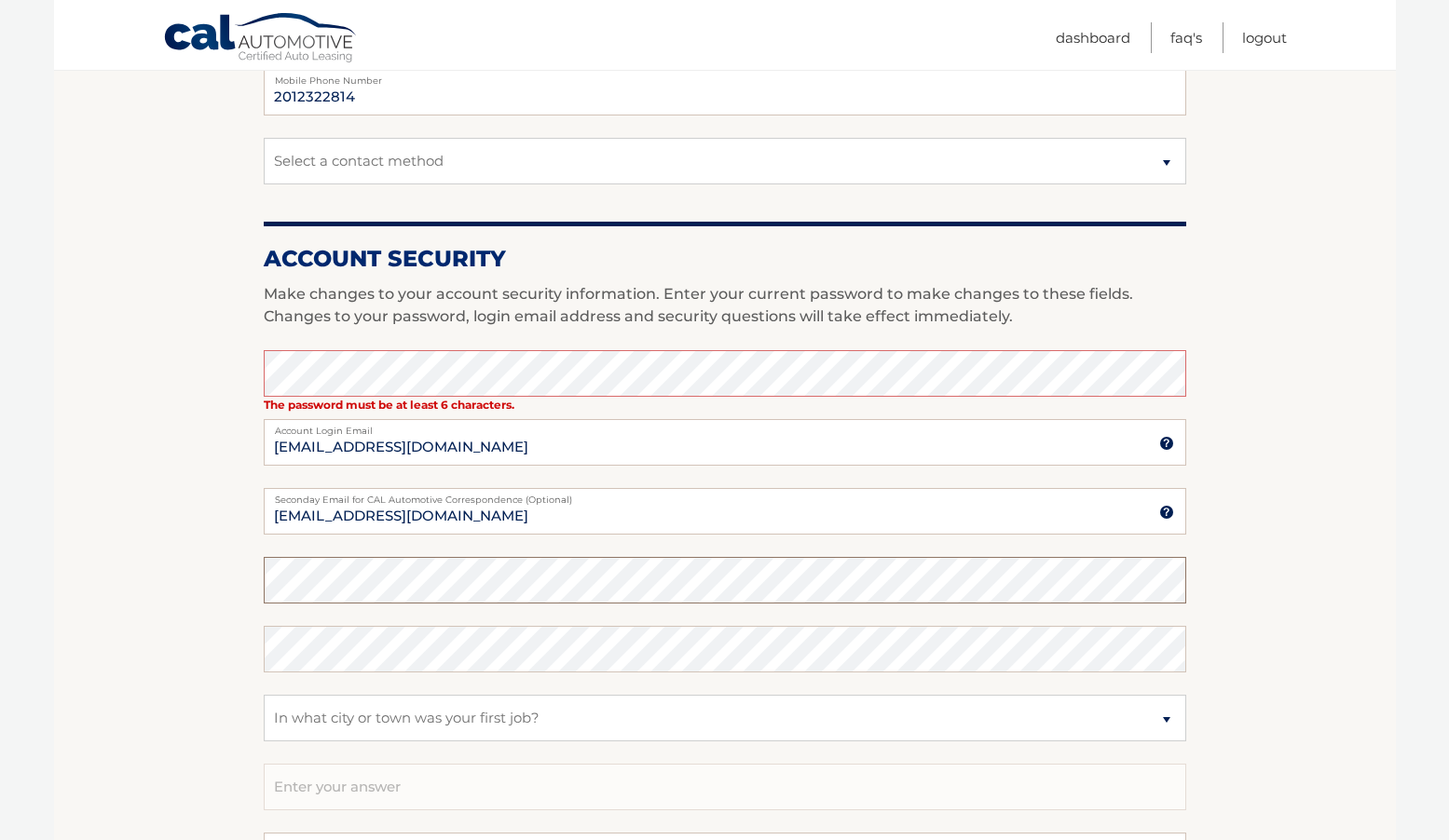
scroll to position [612, 0]
click at [244, 579] on section "Account Overview | Edit Profile One or more fields have an error. account infor…" at bounding box center [724, 317] width 1341 height 1403
click at [206, 673] on section "Account Overview | Edit Profile One or more fields have an error. account infor…" at bounding box center [724, 317] width 1341 height 1403
click at [240, 589] on section "Account Overview | Edit Profile One or more fields have an error. account infor…" at bounding box center [724, 317] width 1341 height 1403
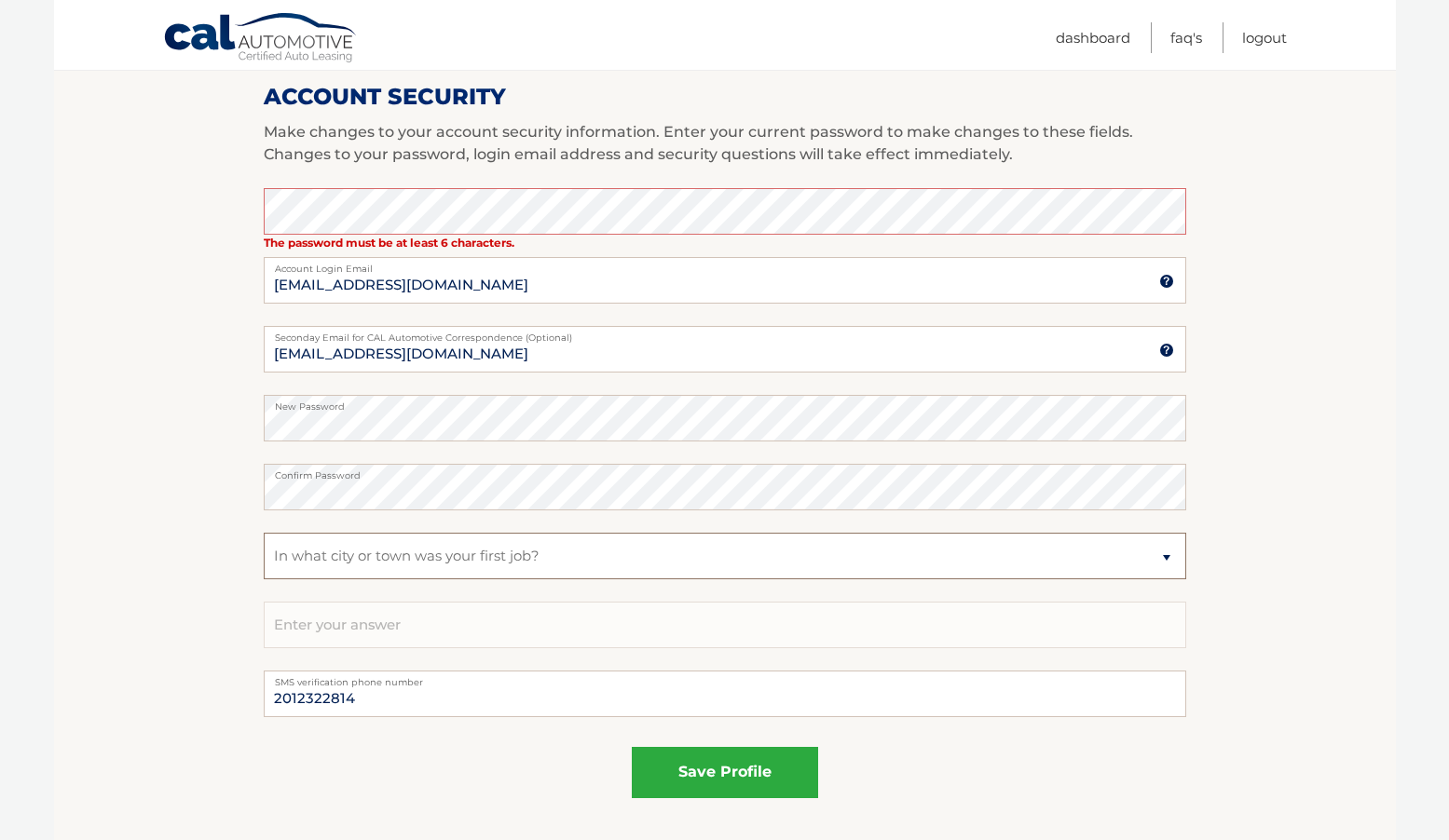
scroll to position [795, 0]
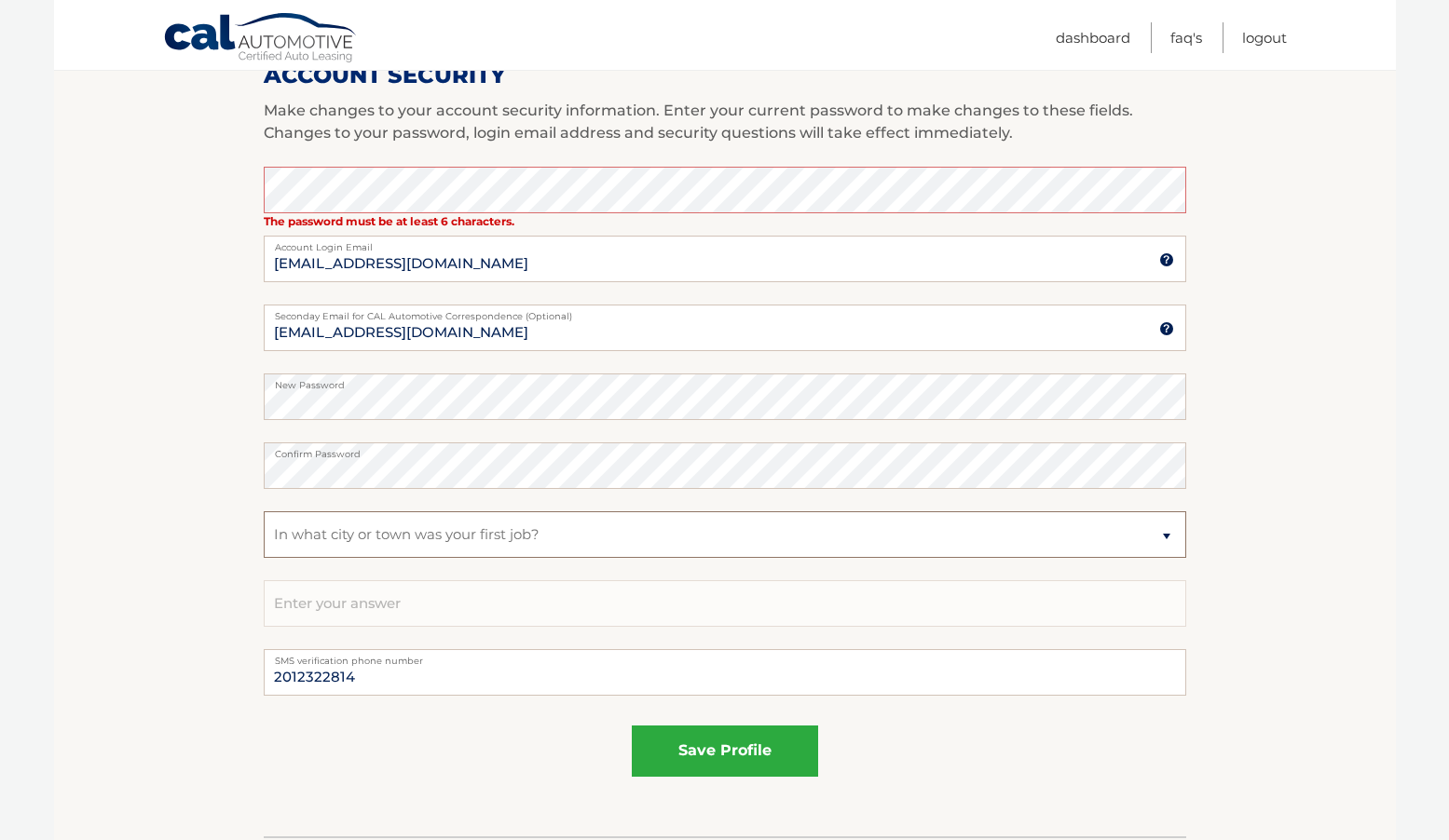
select select
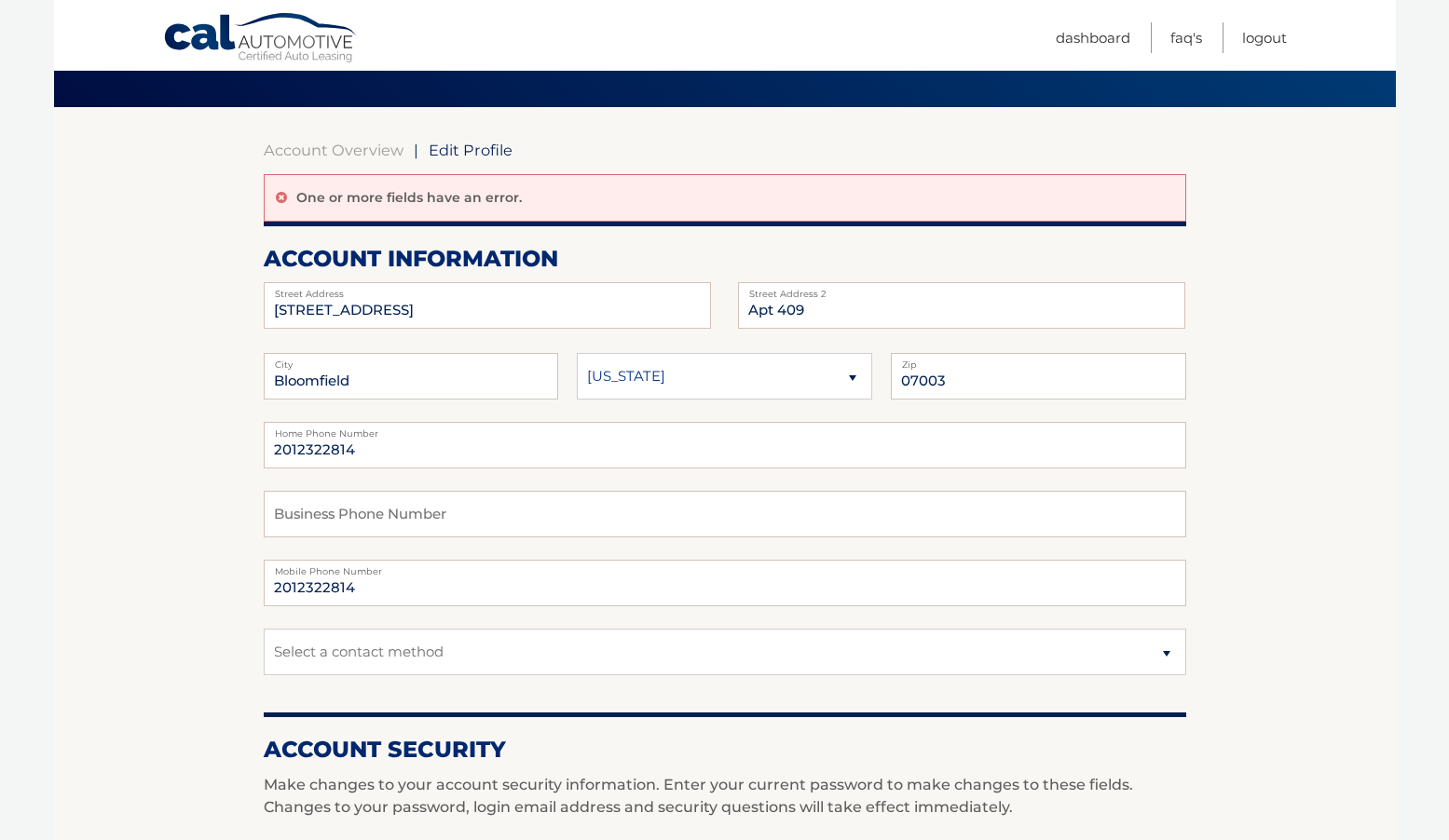
scroll to position [118, 0]
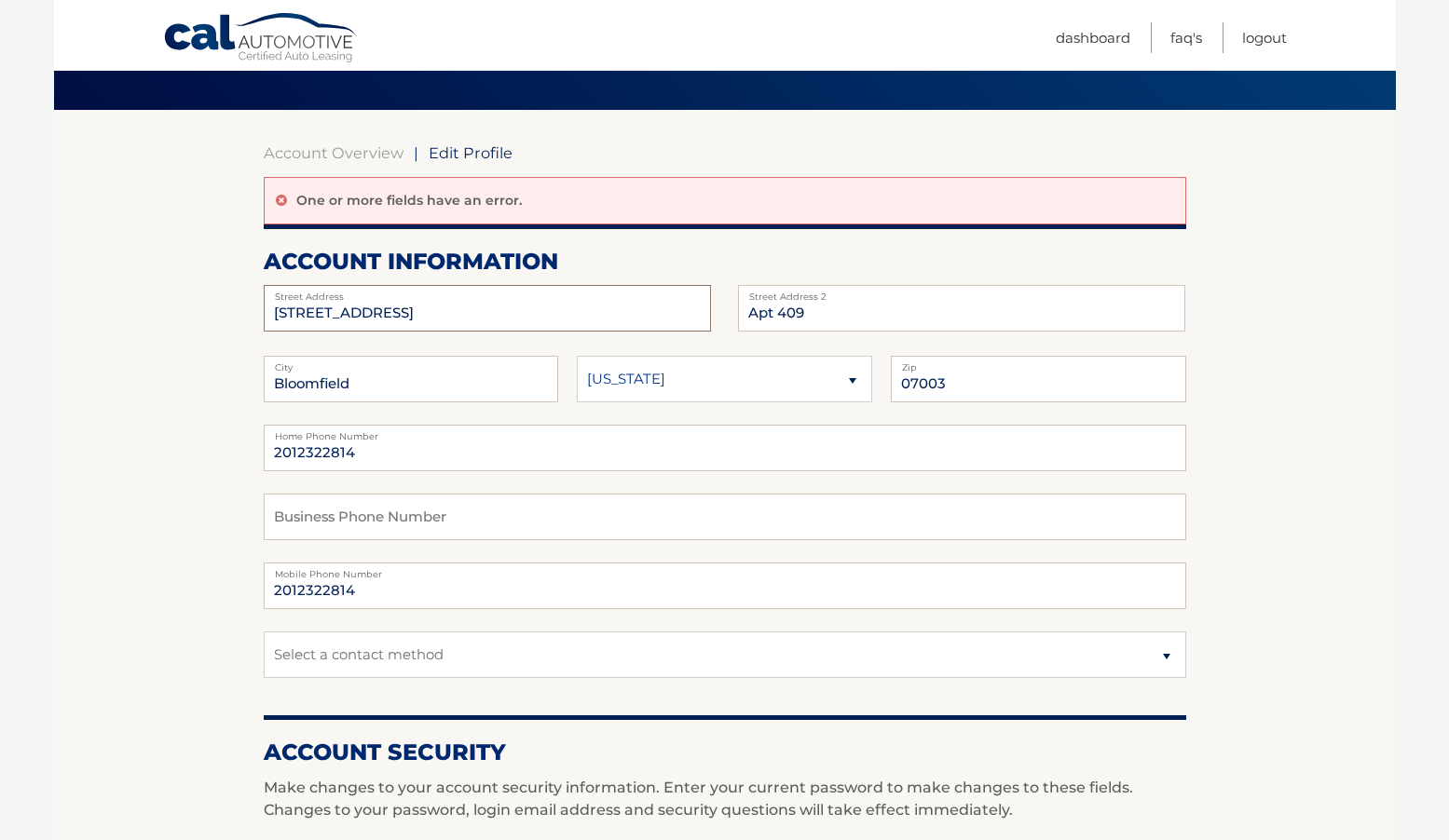
drag, startPoint x: 362, startPoint y: 316, endPoint x: 230, endPoint y: 314, distance: 132.0
click at [230, 314] on section "Account Overview | Edit Profile One or more fields have an error. account infor…" at bounding box center [724, 811] width 1341 height 1403
type input "[STREET_ADDRESS]"
type input "West Orange"
type input "07052"
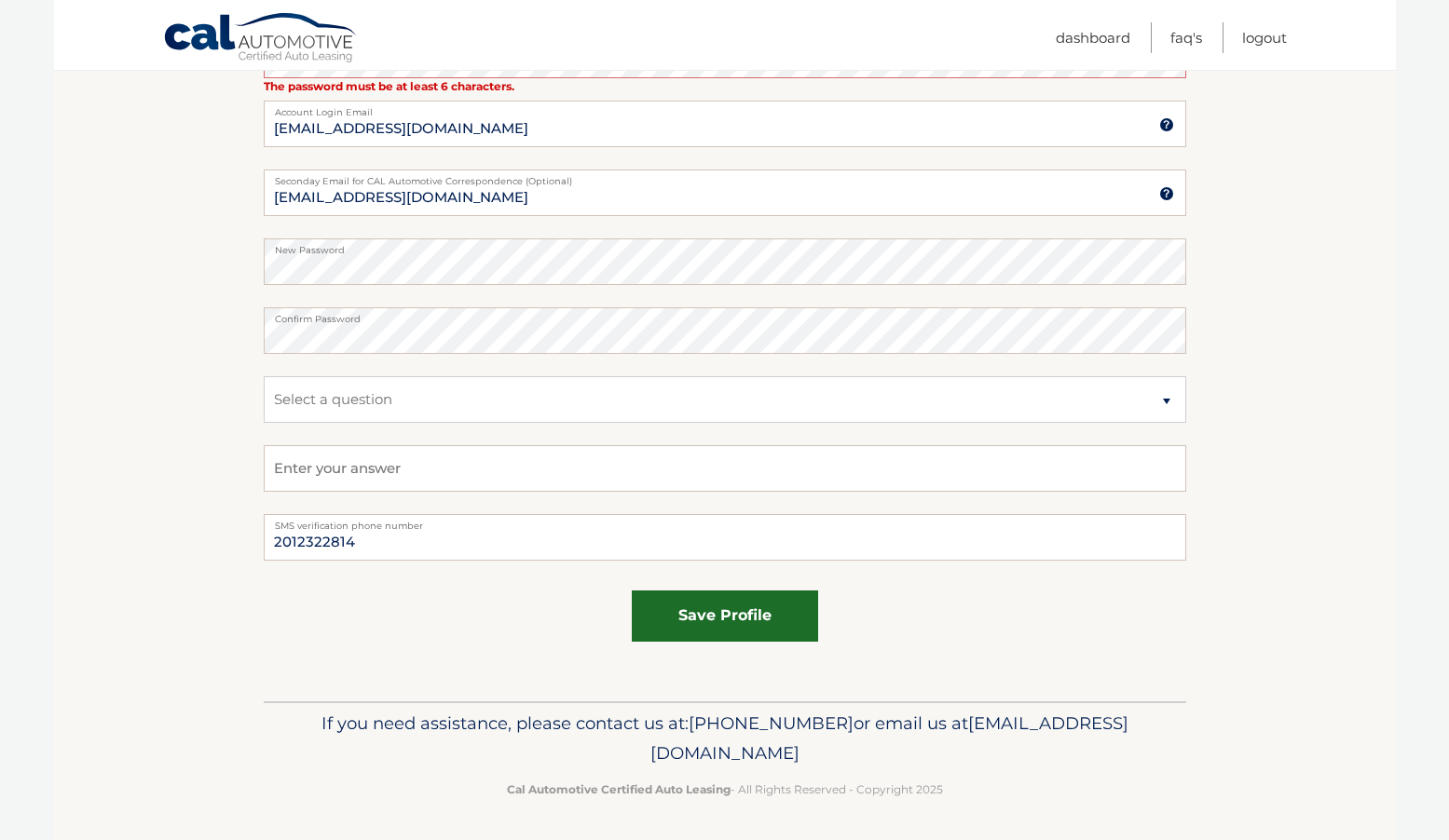
scroll to position [929, 0]
click at [725, 612] on button "save profile" at bounding box center [725, 617] width 186 height 52
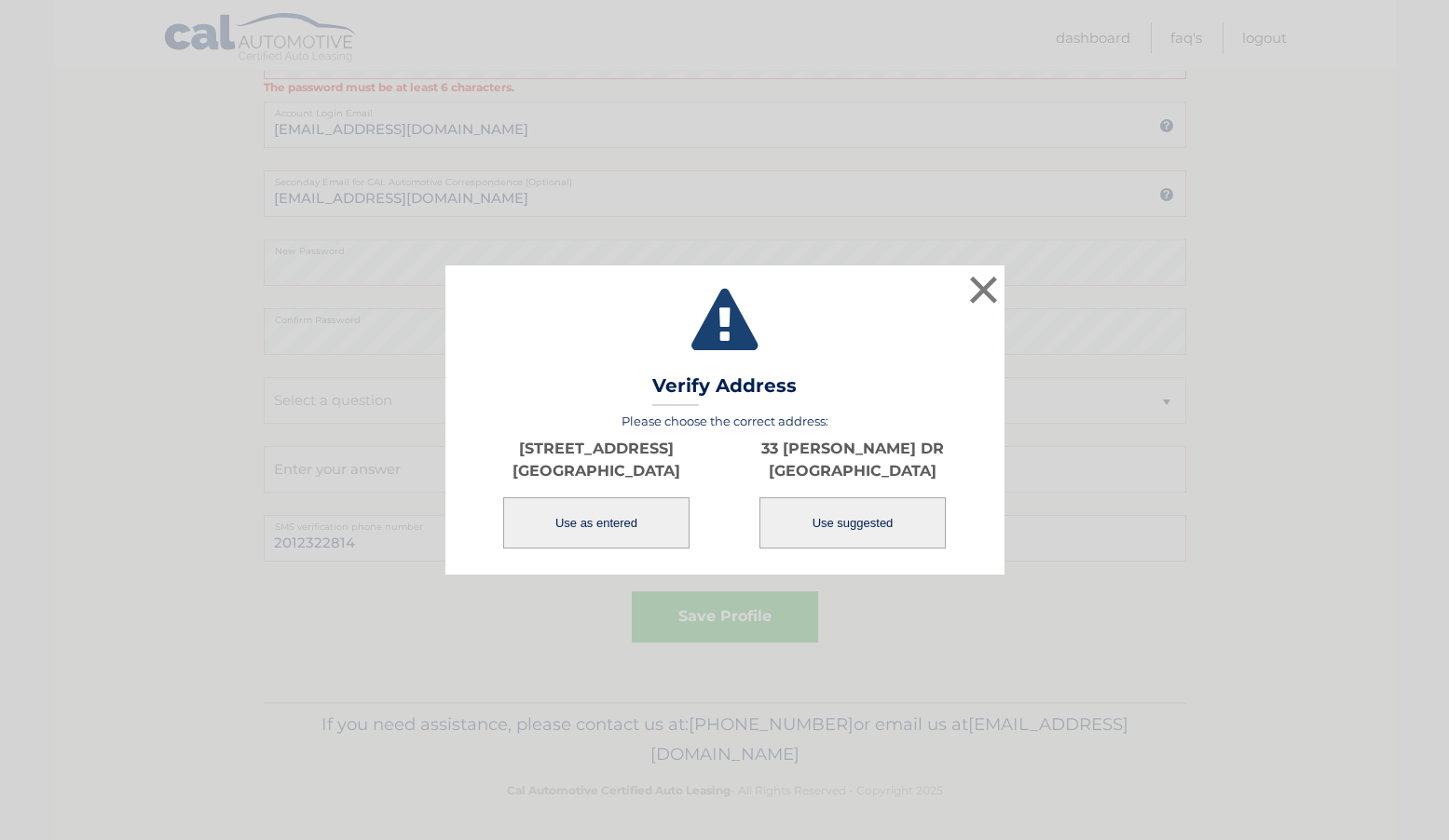
click at [888, 520] on button "Use suggested" at bounding box center [852, 524] width 186 height 52
type input "33 DAVEY DR"
type input "WEST ORANGE"
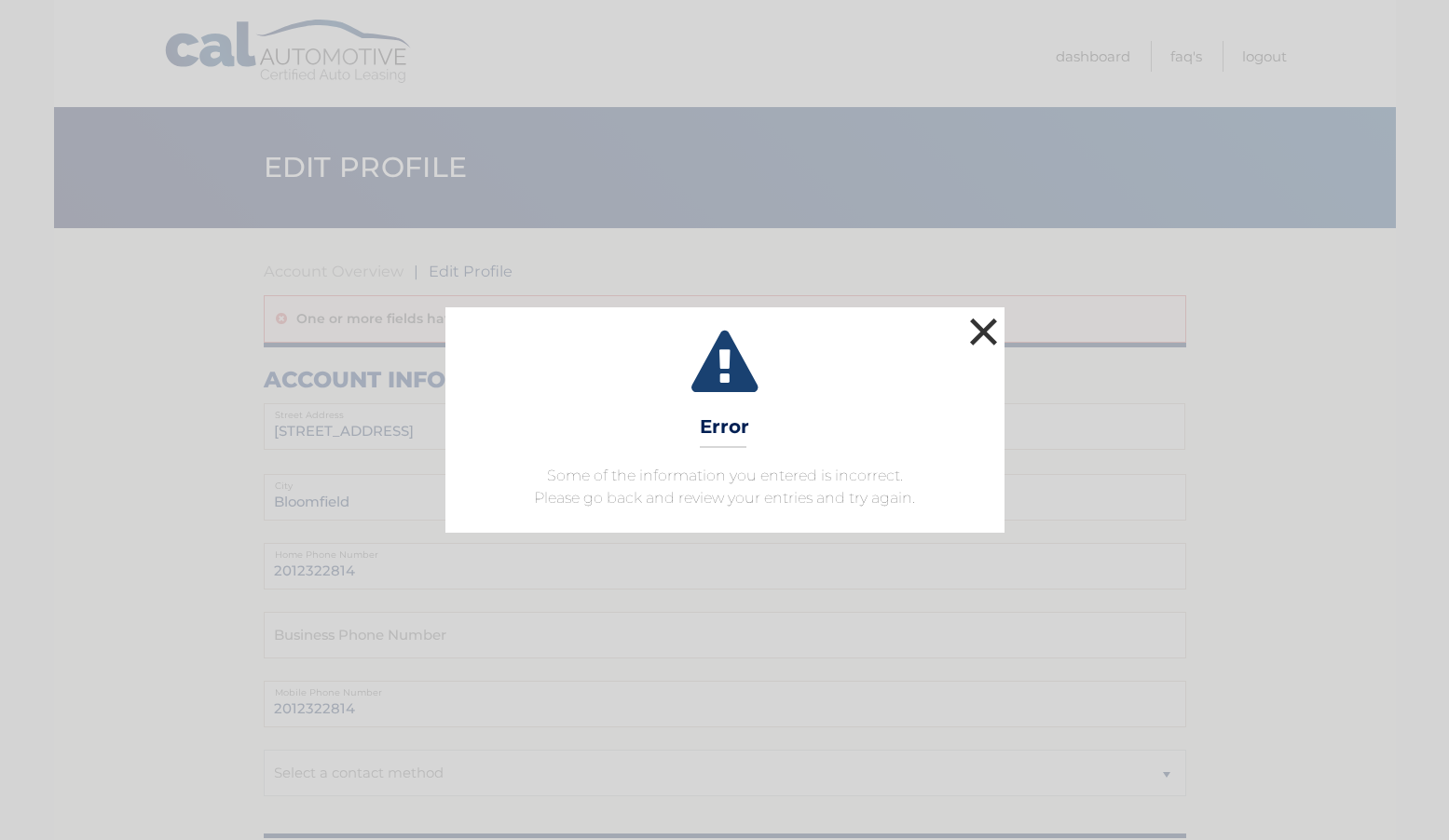
click at [978, 331] on button "×" at bounding box center [984, 332] width 38 height 38
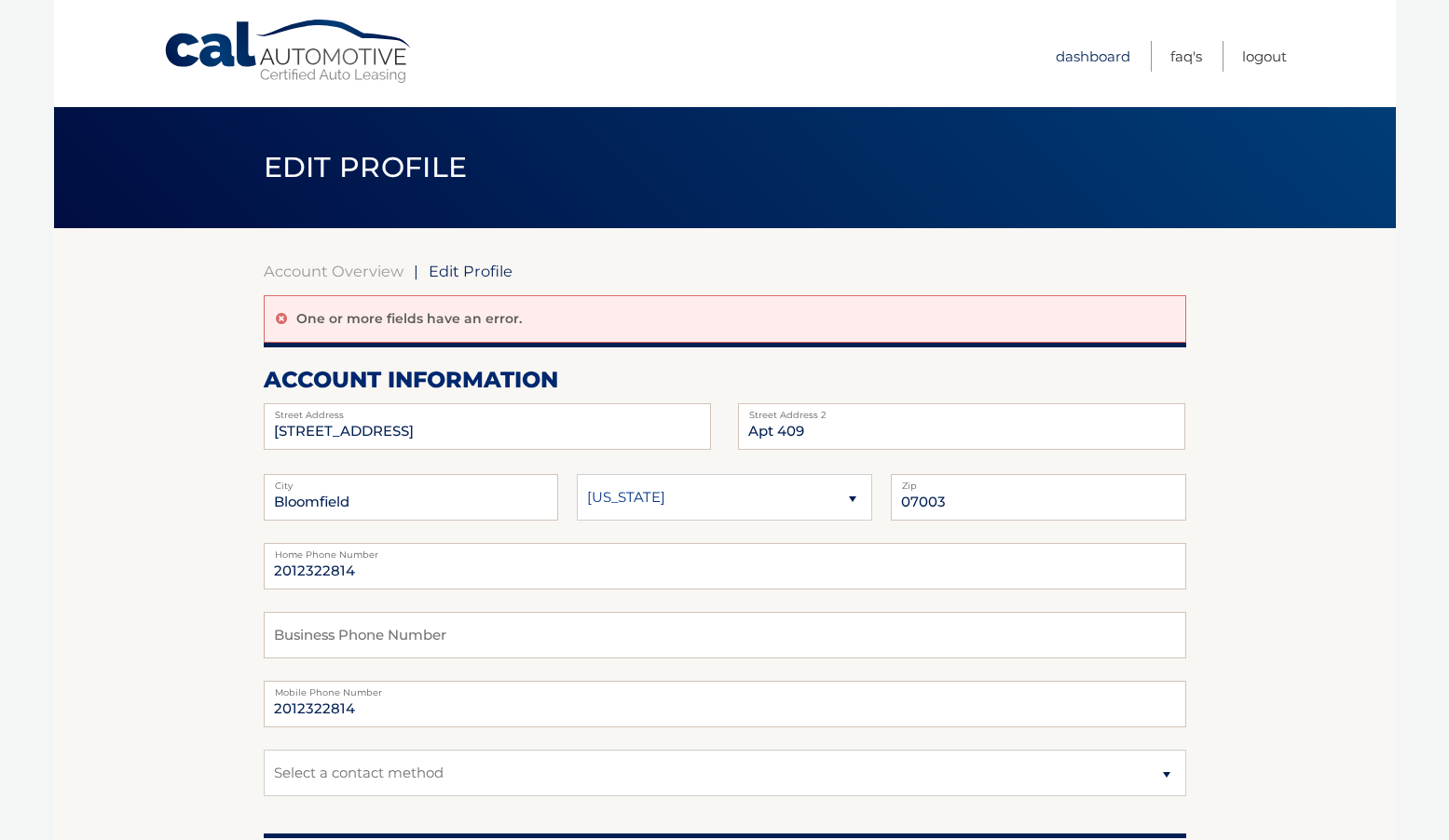
click at [1087, 55] on link "Dashboard" at bounding box center [1092, 56] width 74 height 31
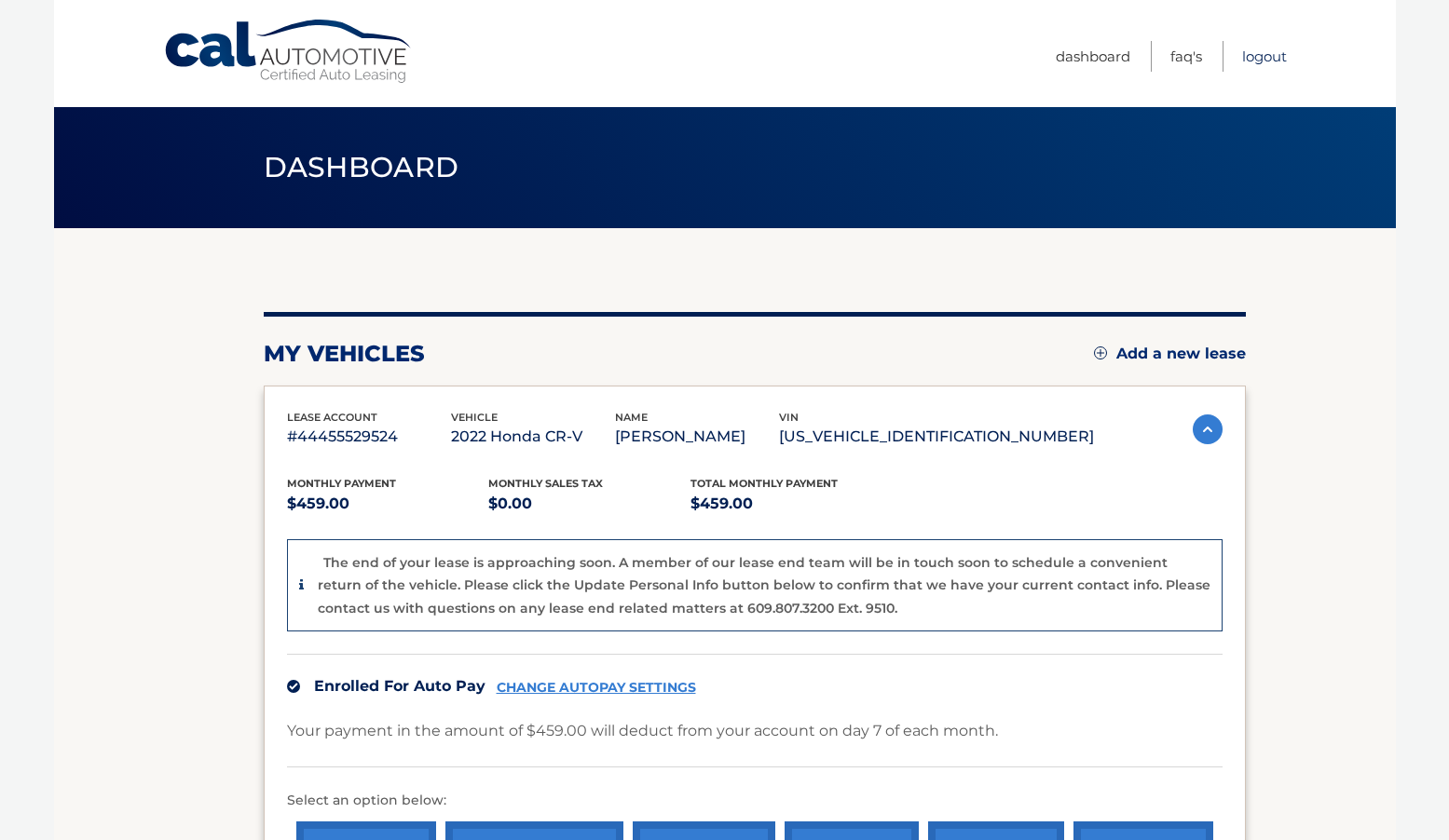
click at [1268, 57] on link "Logout" at bounding box center [1264, 56] width 45 height 31
